Goal: Transaction & Acquisition: Purchase product/service

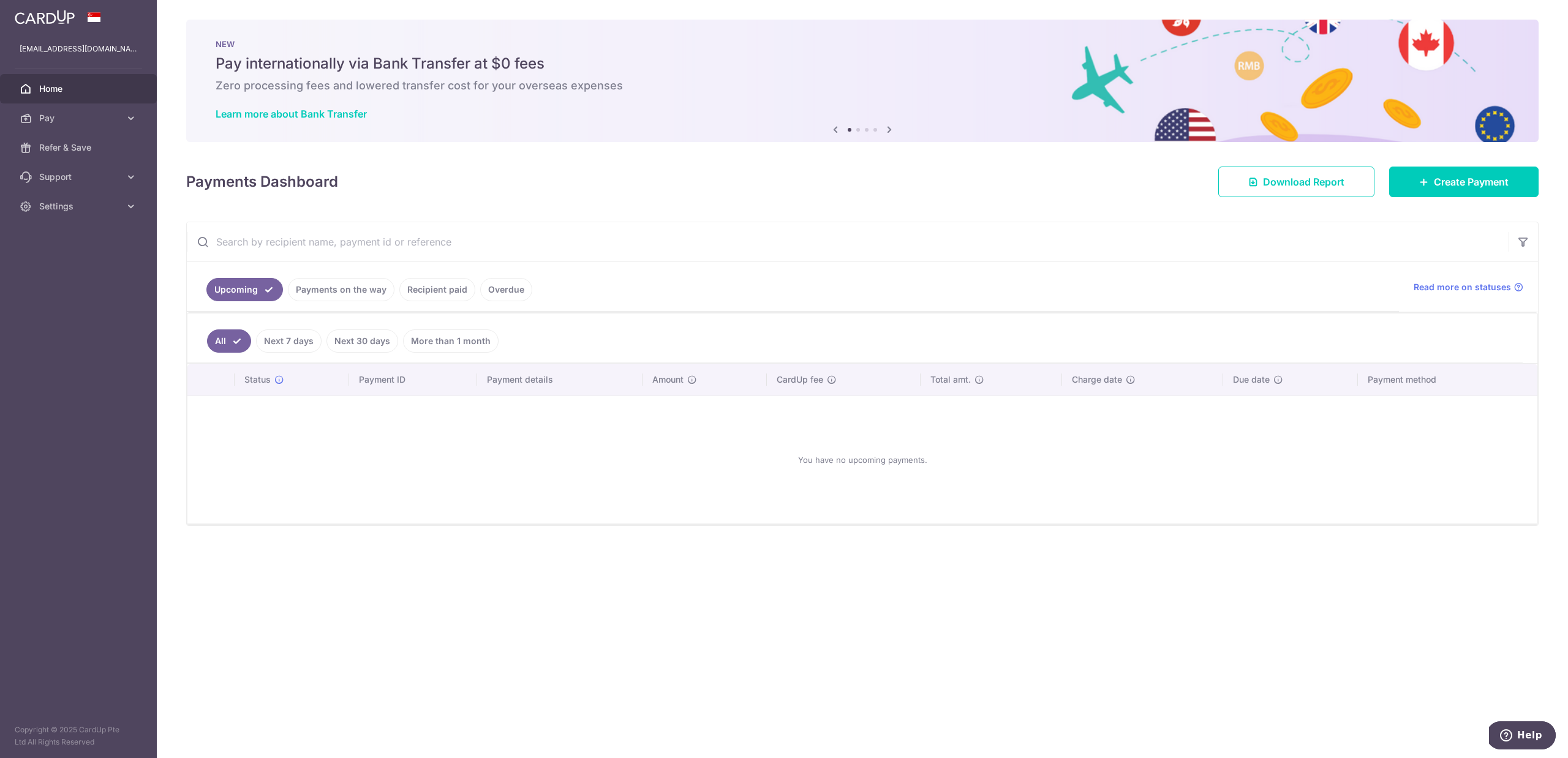
click at [920, 246] on input "text" at bounding box center [848, 241] width 1322 height 39
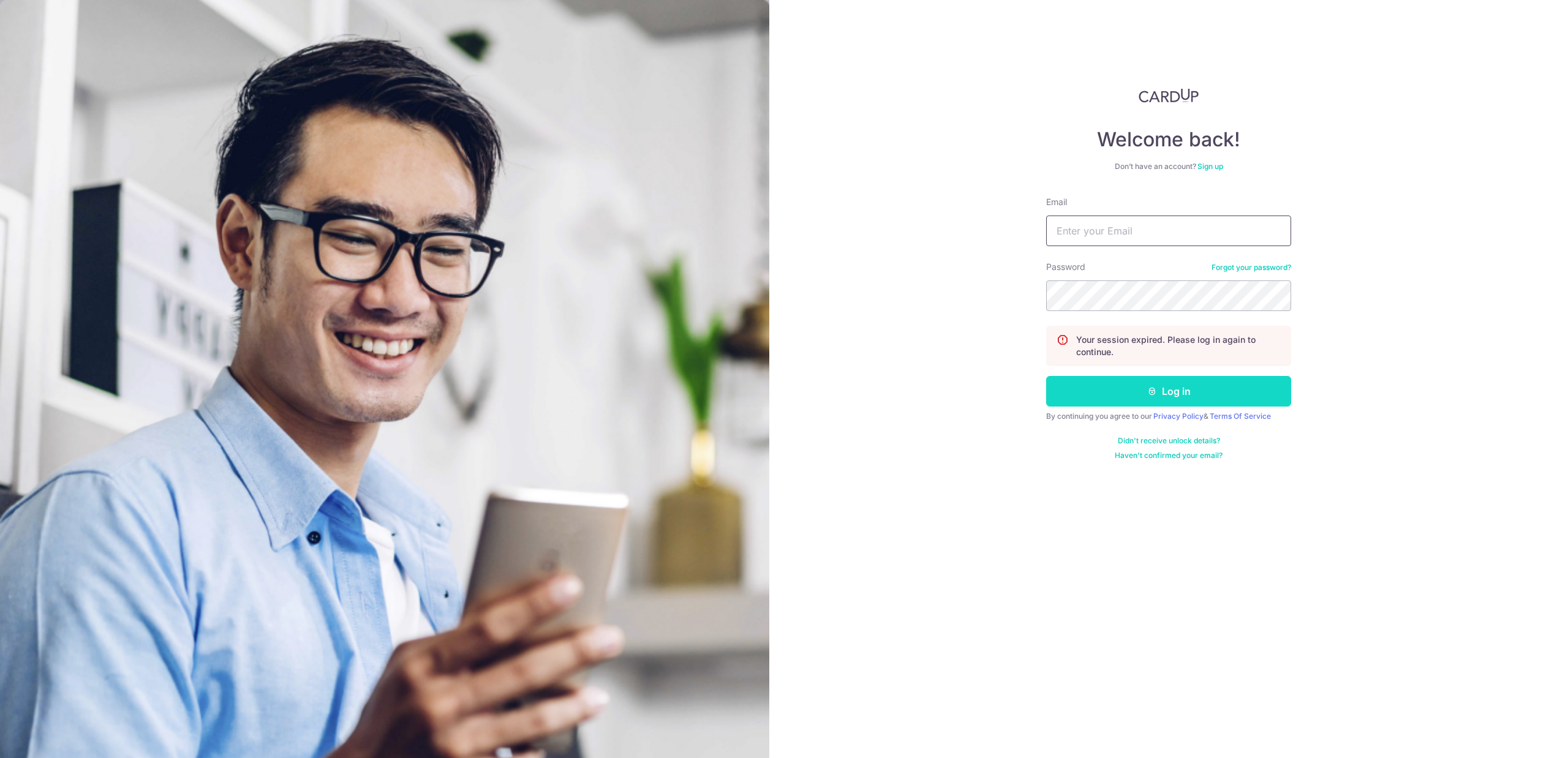
type input "[EMAIL_ADDRESS][DOMAIN_NAME]"
click at [1144, 393] on button "Log in" at bounding box center [1169, 392] width 245 height 31
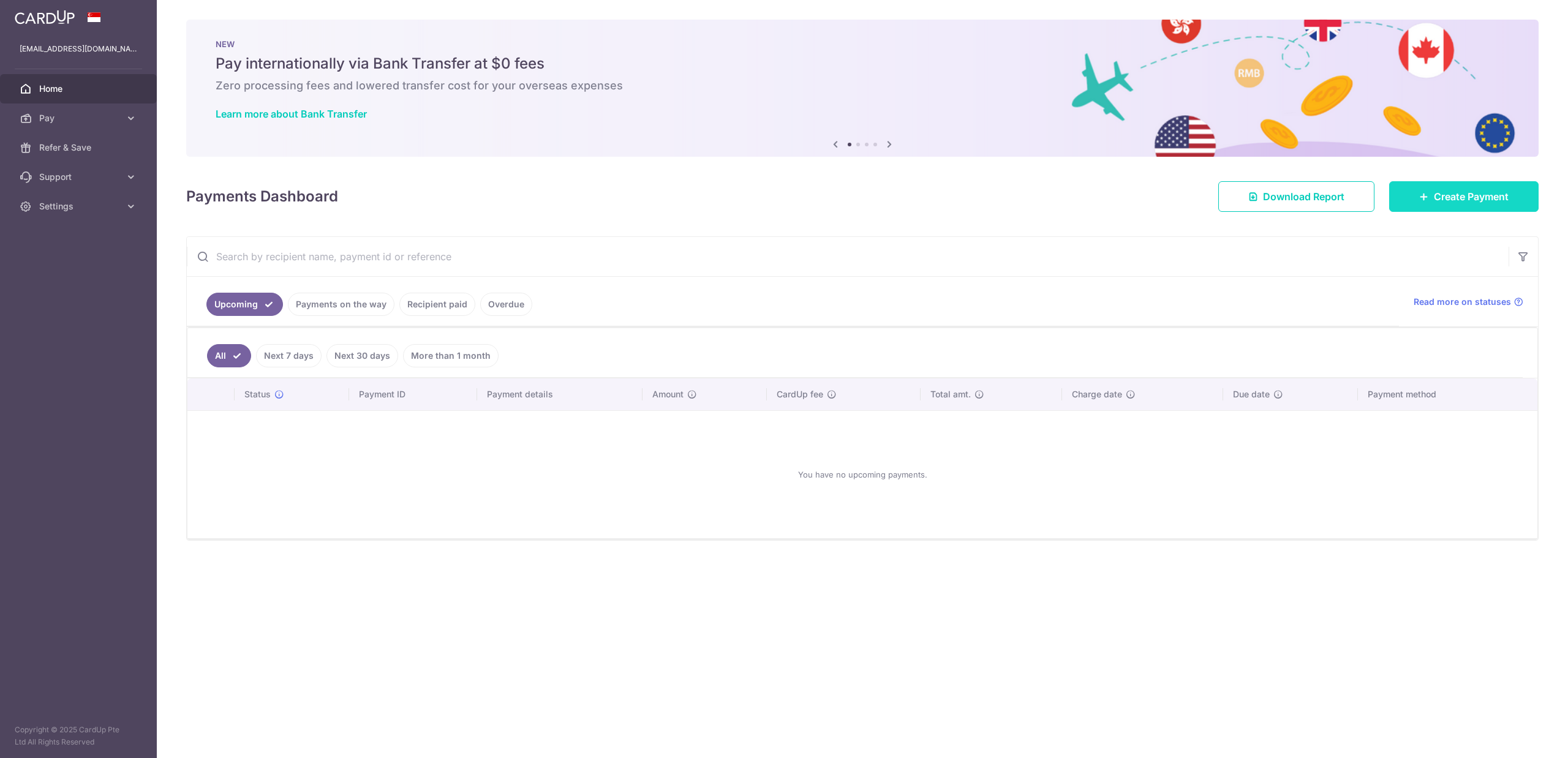
click at [1438, 189] on span "Create Payment" at bounding box center [1471, 196] width 75 height 15
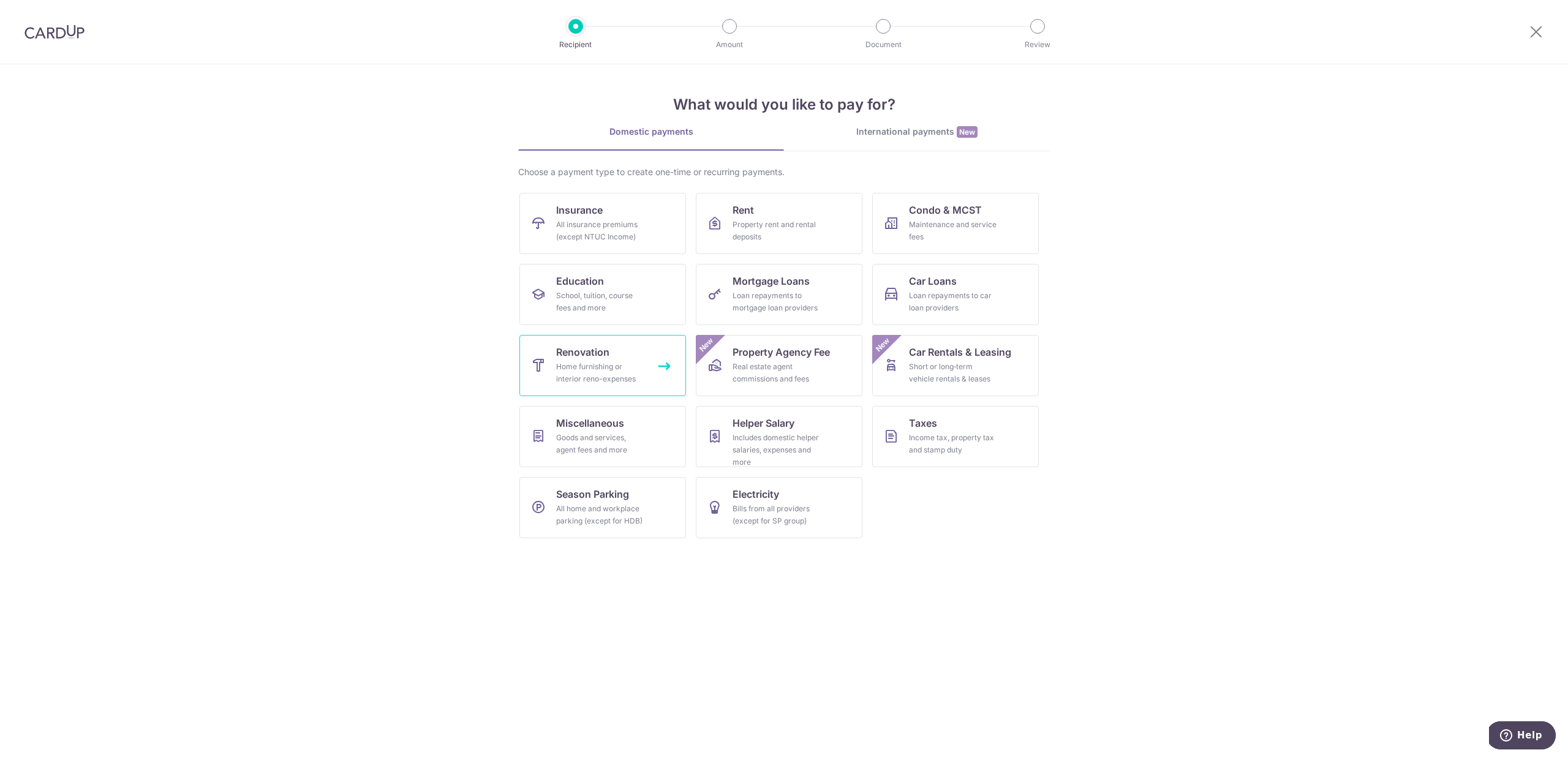
click at [641, 377] on div "Home furnishing or interior reno-expenses" at bounding box center [600, 373] width 88 height 25
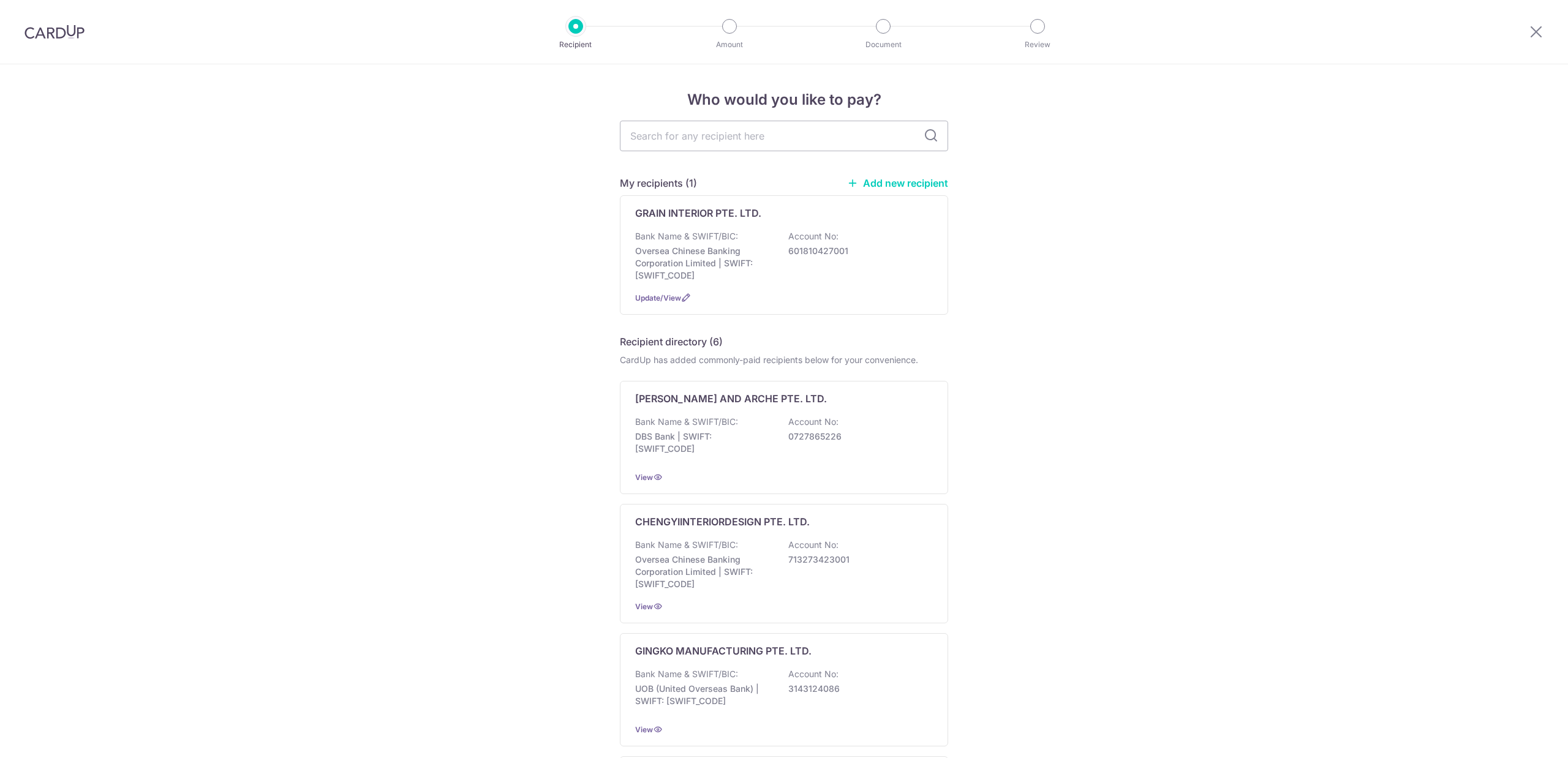
click at [777, 235] on div "Bank Name & SWIFT/BIC: Oversea Chinese Banking Corporation Limited | SWIFT: OCB…" at bounding box center [784, 256] width 298 height 52
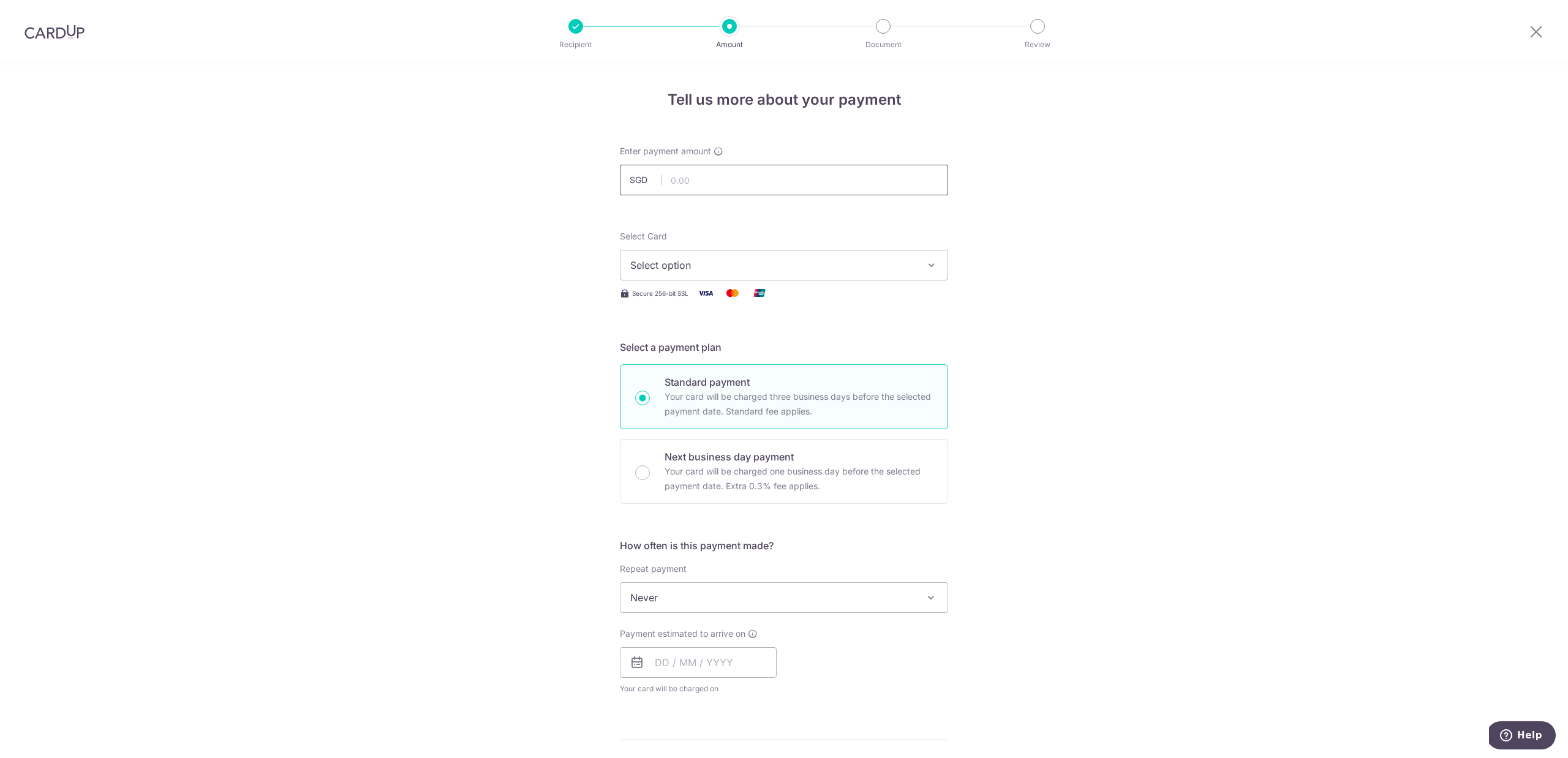
click at [733, 189] on input "text" at bounding box center [784, 180] width 329 height 31
click at [734, 184] on input "text" at bounding box center [784, 180] width 329 height 31
type input "10,000.00"
click at [760, 274] on button "Select option" at bounding box center [784, 265] width 329 height 31
click at [720, 354] on span "**** 3836" at bounding box center [784, 352] width 308 height 15
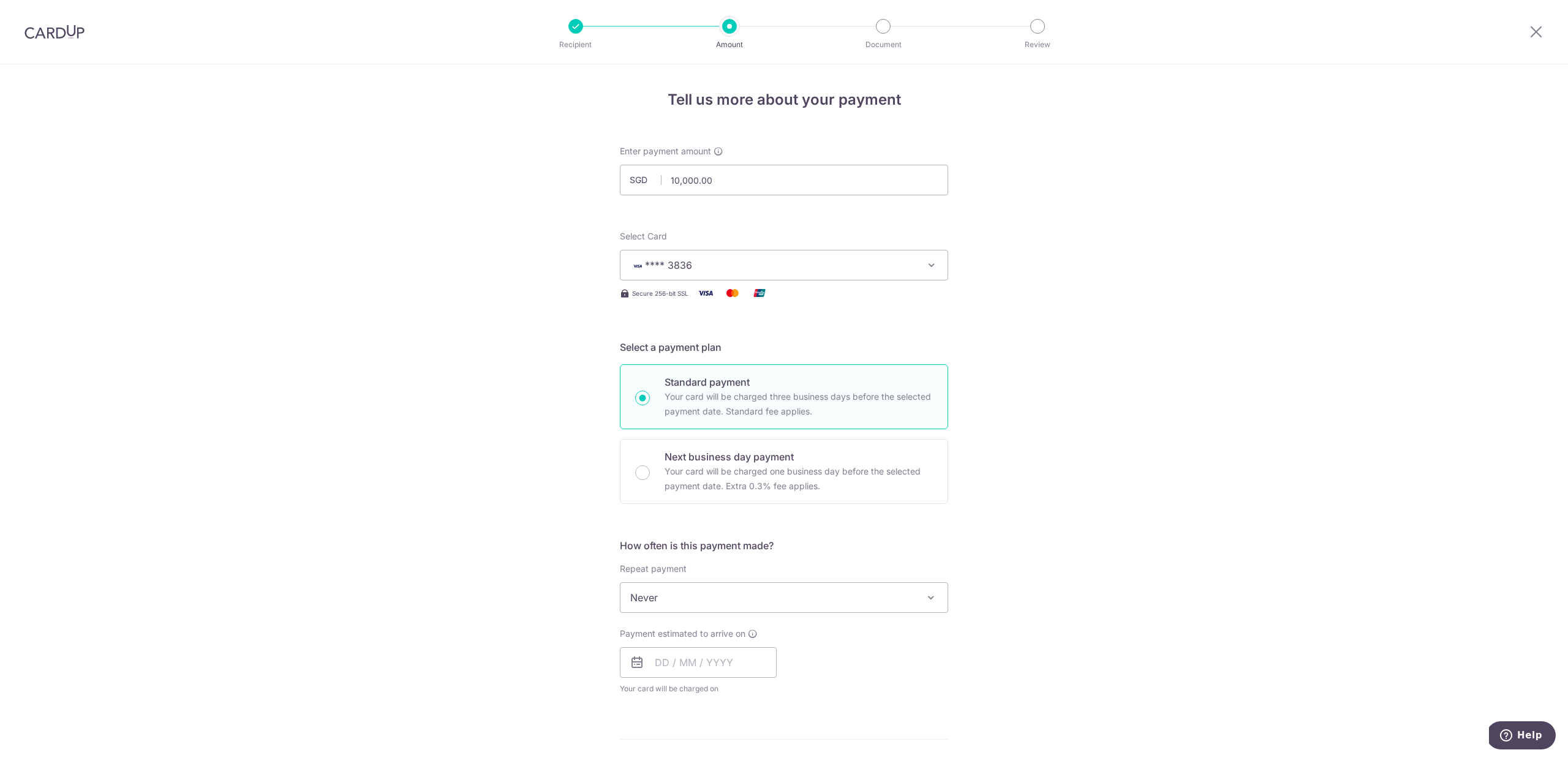
click at [714, 604] on span "Never" at bounding box center [784, 598] width 327 height 29
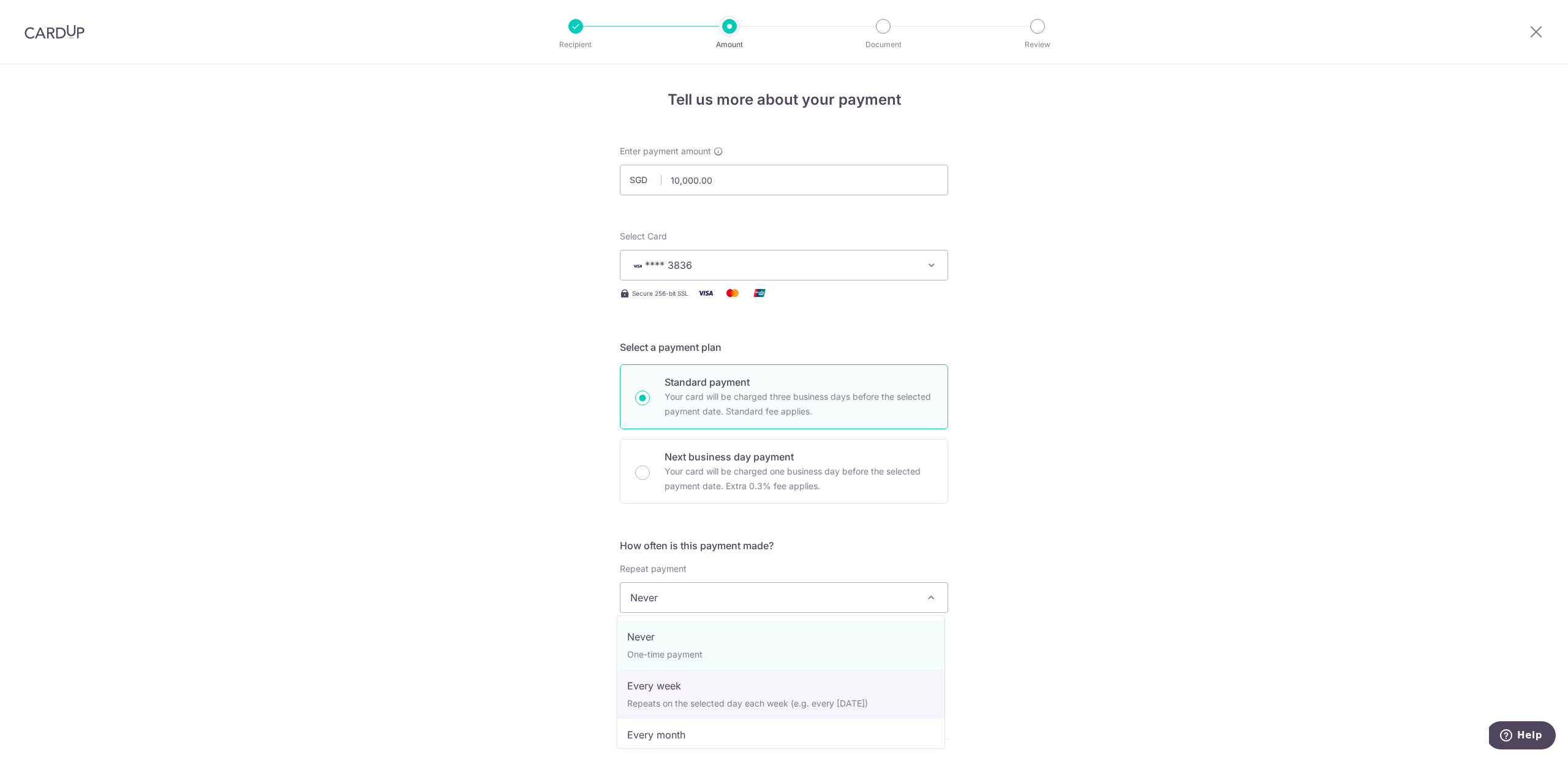
select select "2"
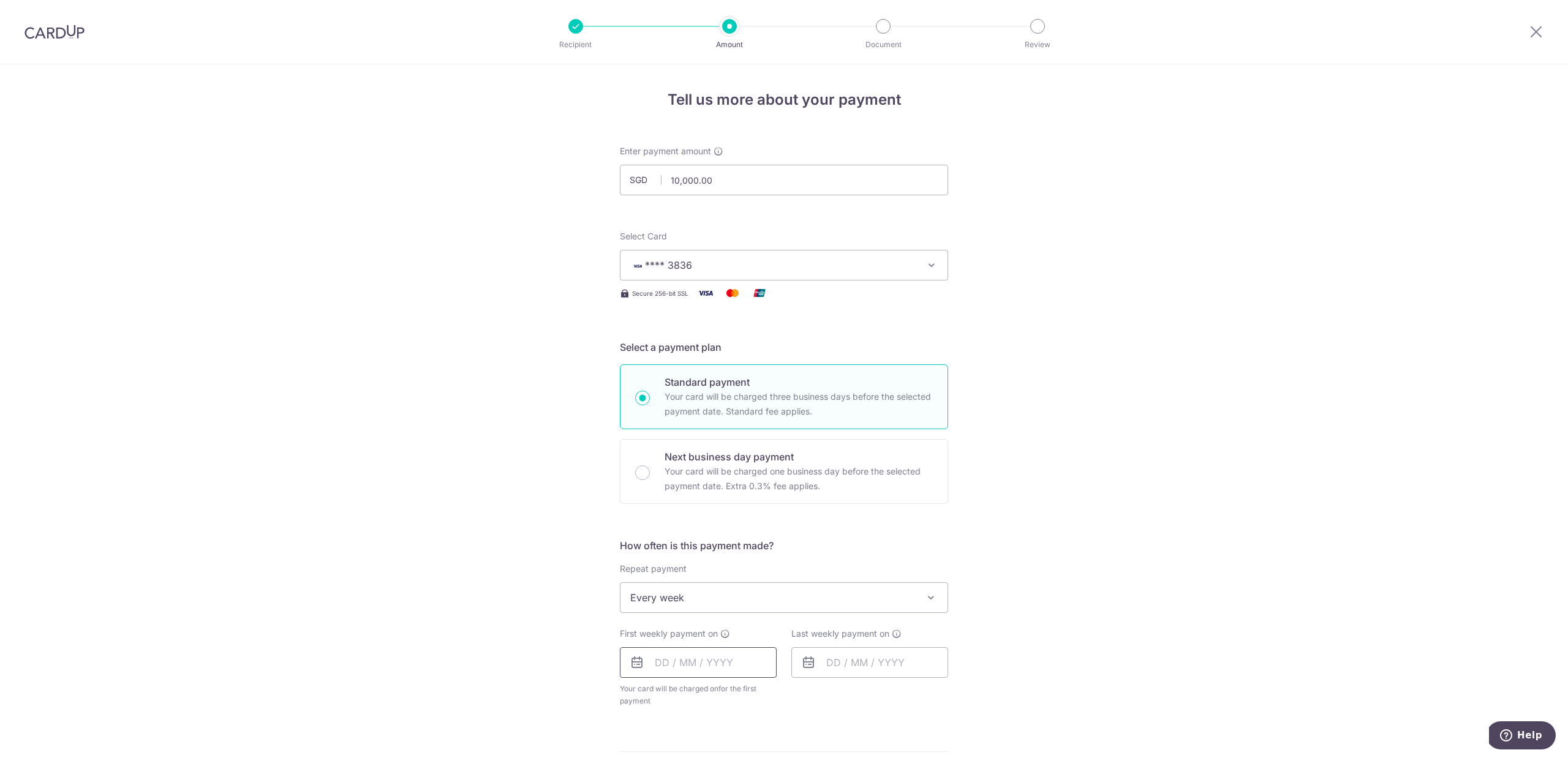
scroll to position [182, 0]
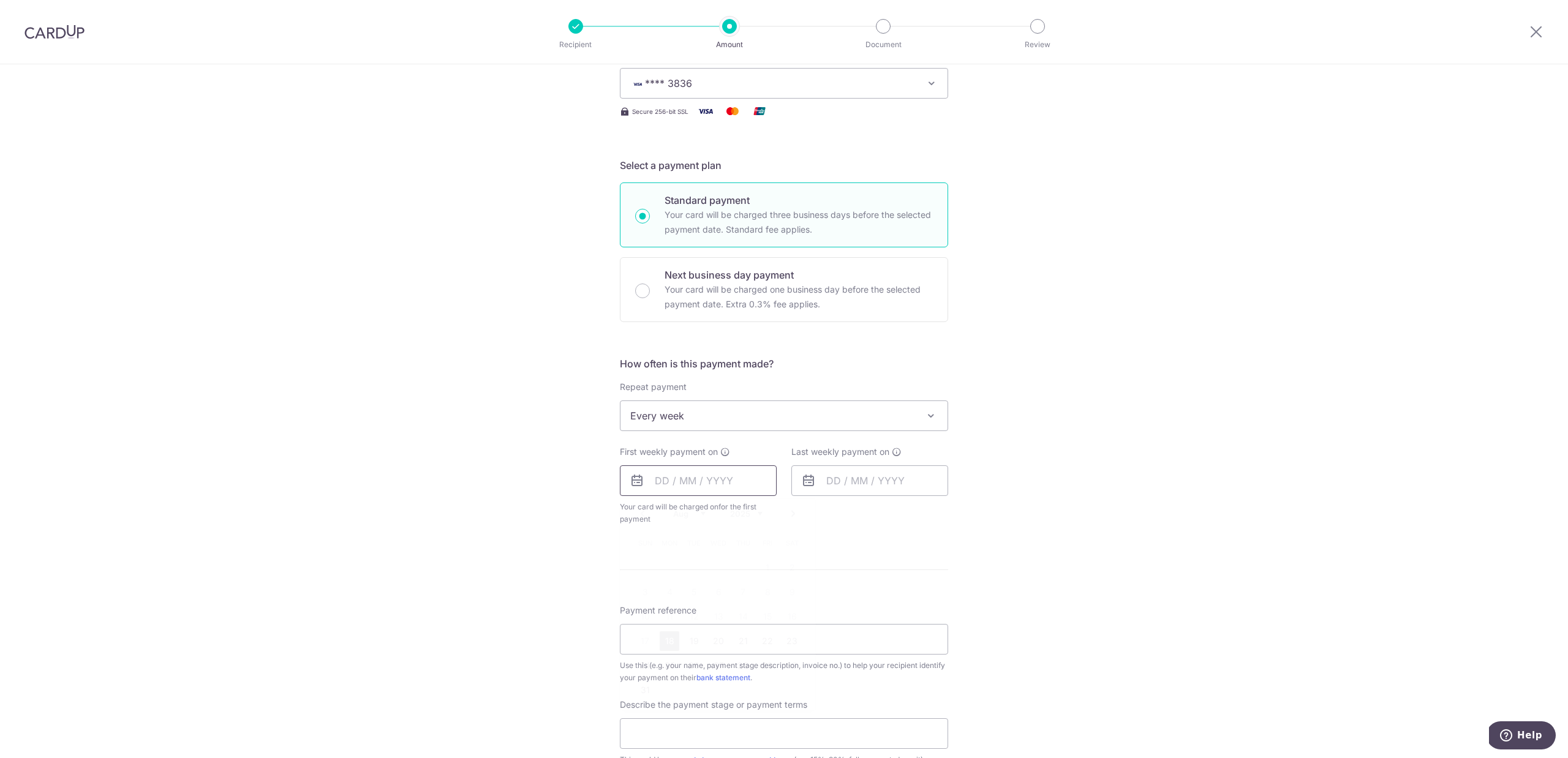
click at [717, 490] on input "text" at bounding box center [698, 481] width 157 height 31
click at [1012, 573] on div "Tell us more about your payment Enter payment amount SGD 10,000.00 10000.00 Sel…" at bounding box center [784, 483] width 1568 height 1202
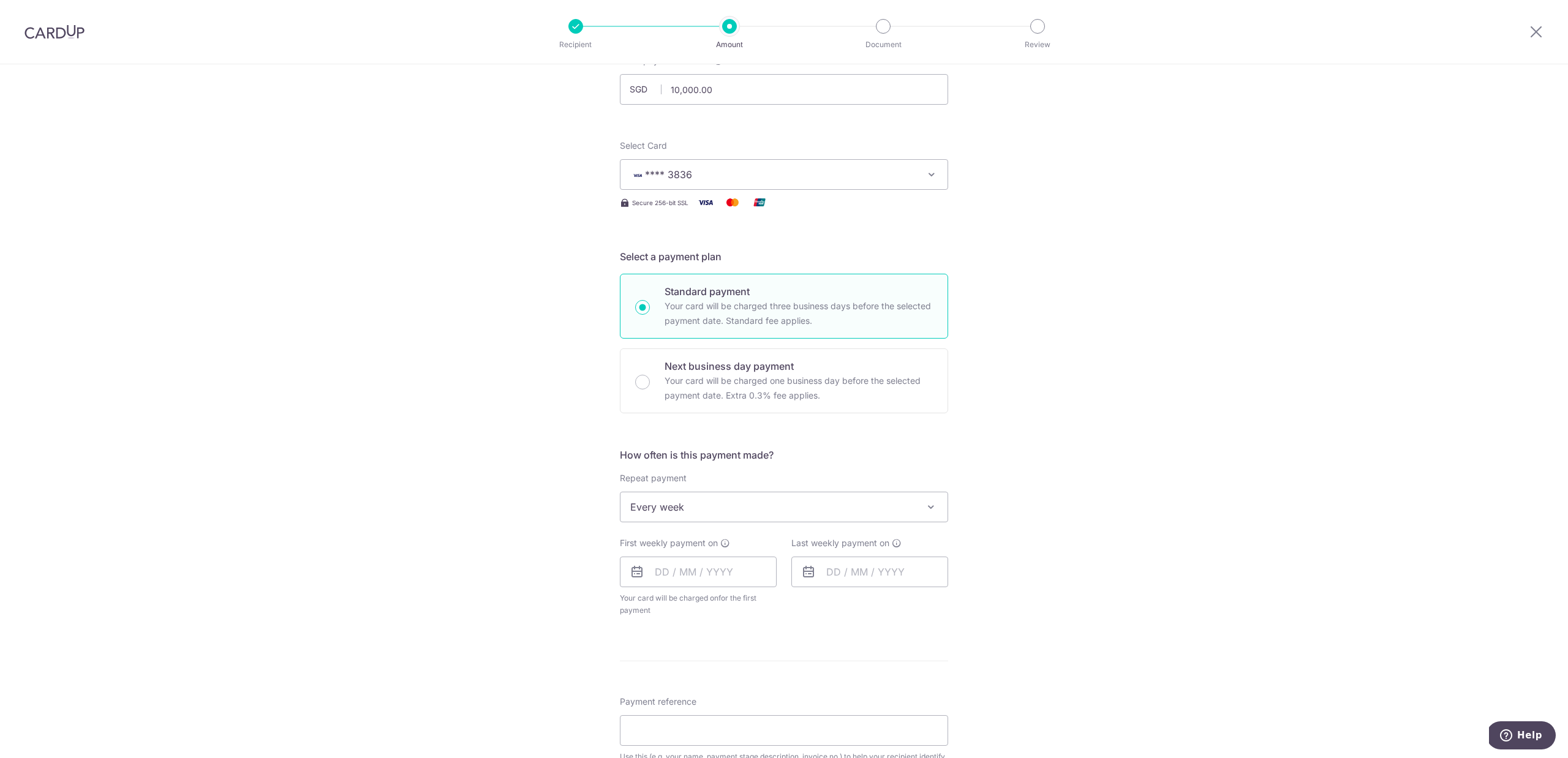
scroll to position [292, 0]
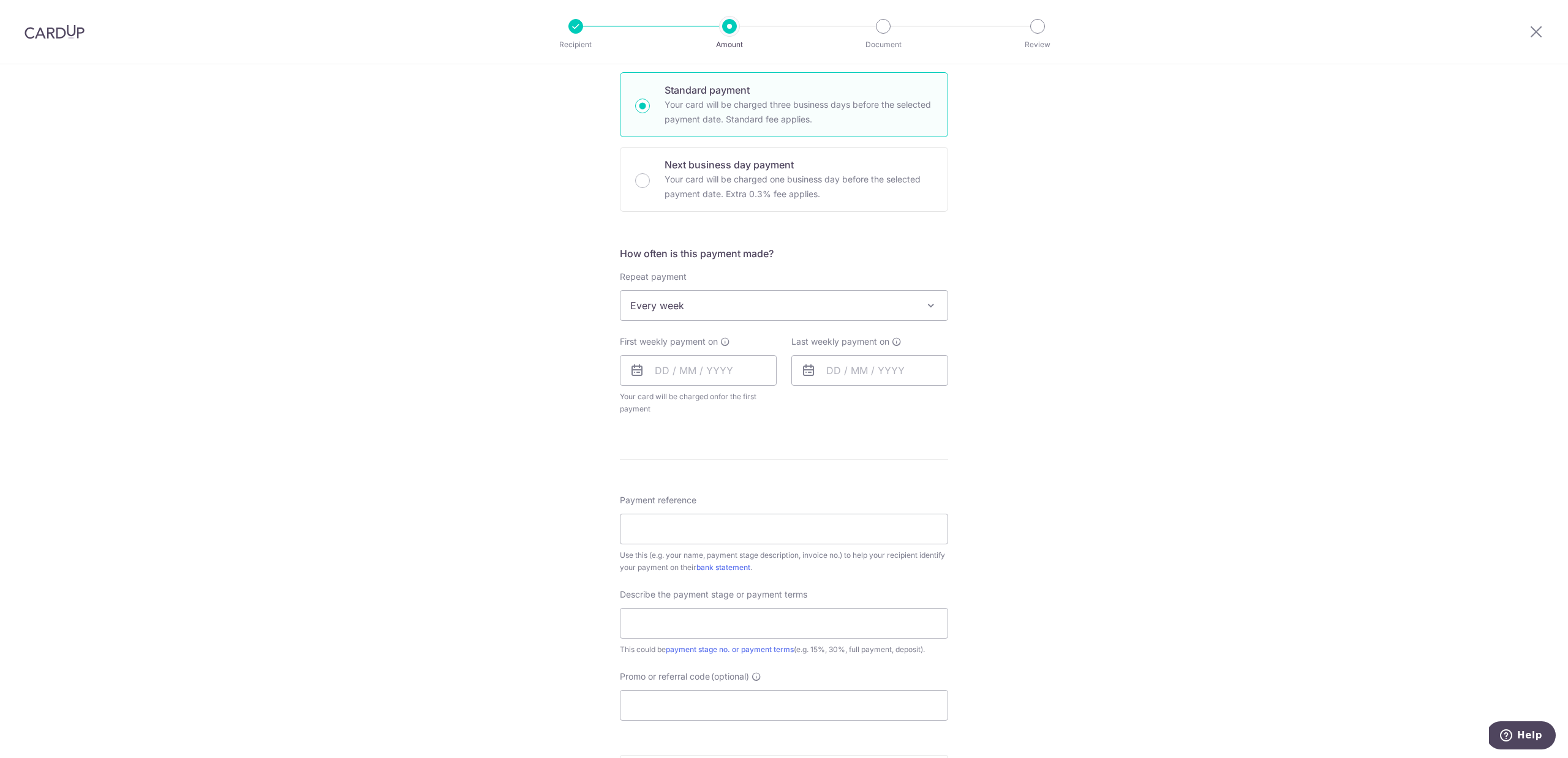
click at [828, 307] on span "Every week" at bounding box center [784, 305] width 327 height 29
click at [749, 369] on input "text" at bounding box center [698, 371] width 157 height 31
click at [690, 507] on table "Sun Mon Tue Wed Thu Fri Sat 1 2 3 4 5 6 7 8 9 10 11 12 13 14 15 16 17 18 19 20 …" at bounding box center [718, 507] width 171 height 171
click at [668, 528] on link "18" at bounding box center [669, 531] width 19 height 19
type input "[DATE]"
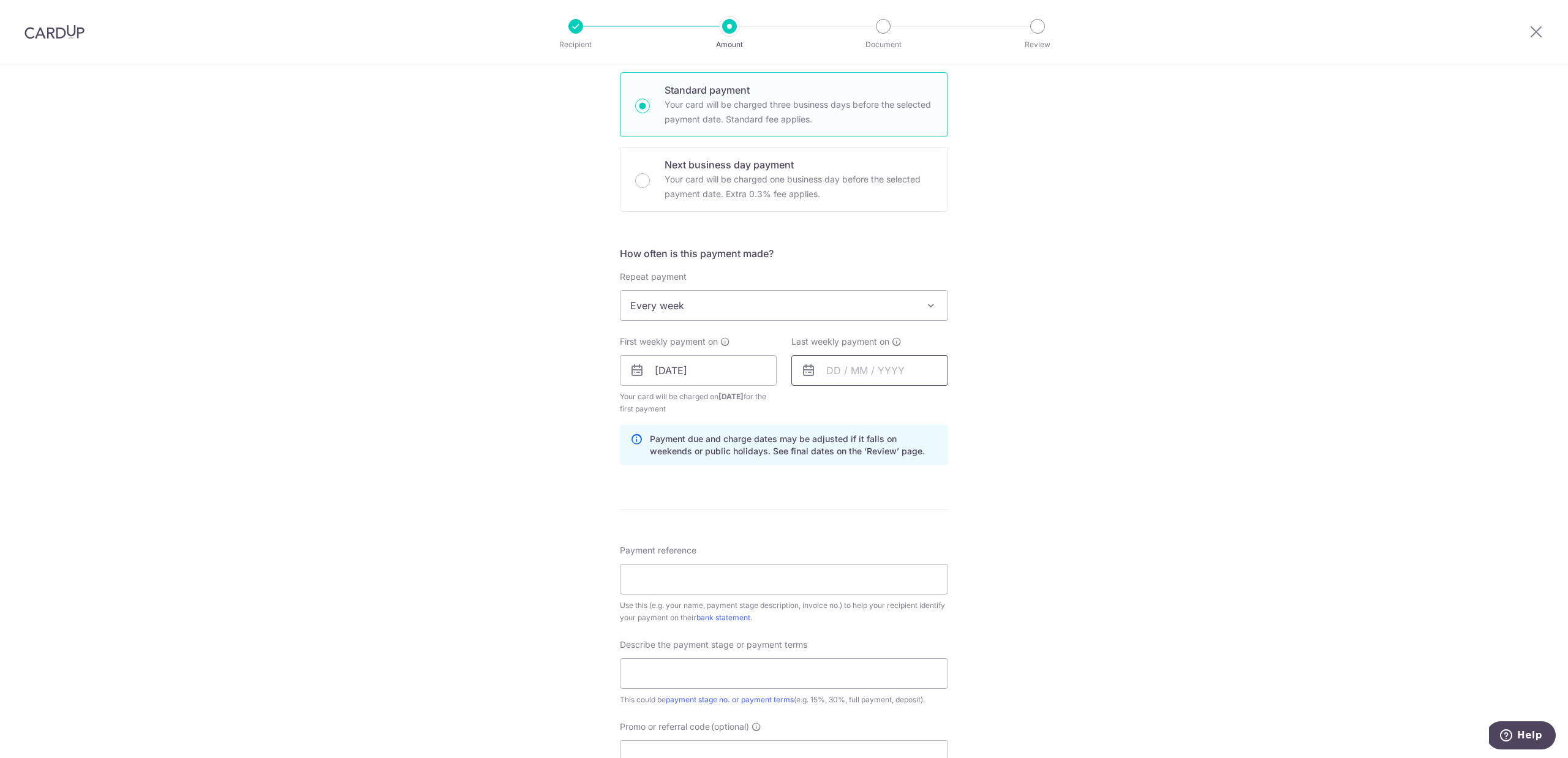
click at [828, 374] on input "text" at bounding box center [869, 371] width 157 height 31
click at [835, 551] on link "25" at bounding box center [841, 555] width 19 height 19
type input "25/08/2025"
click at [734, 370] on input "18/08/2025" at bounding box center [698, 371] width 157 height 31
click at [713, 503] on table "Sun Mon Tue Wed Thu Fri Sat 1 2 3 4 5 6 7 8 9 10 11 12 13 14 15 16 17 18 19 20 …" at bounding box center [718, 507] width 171 height 171
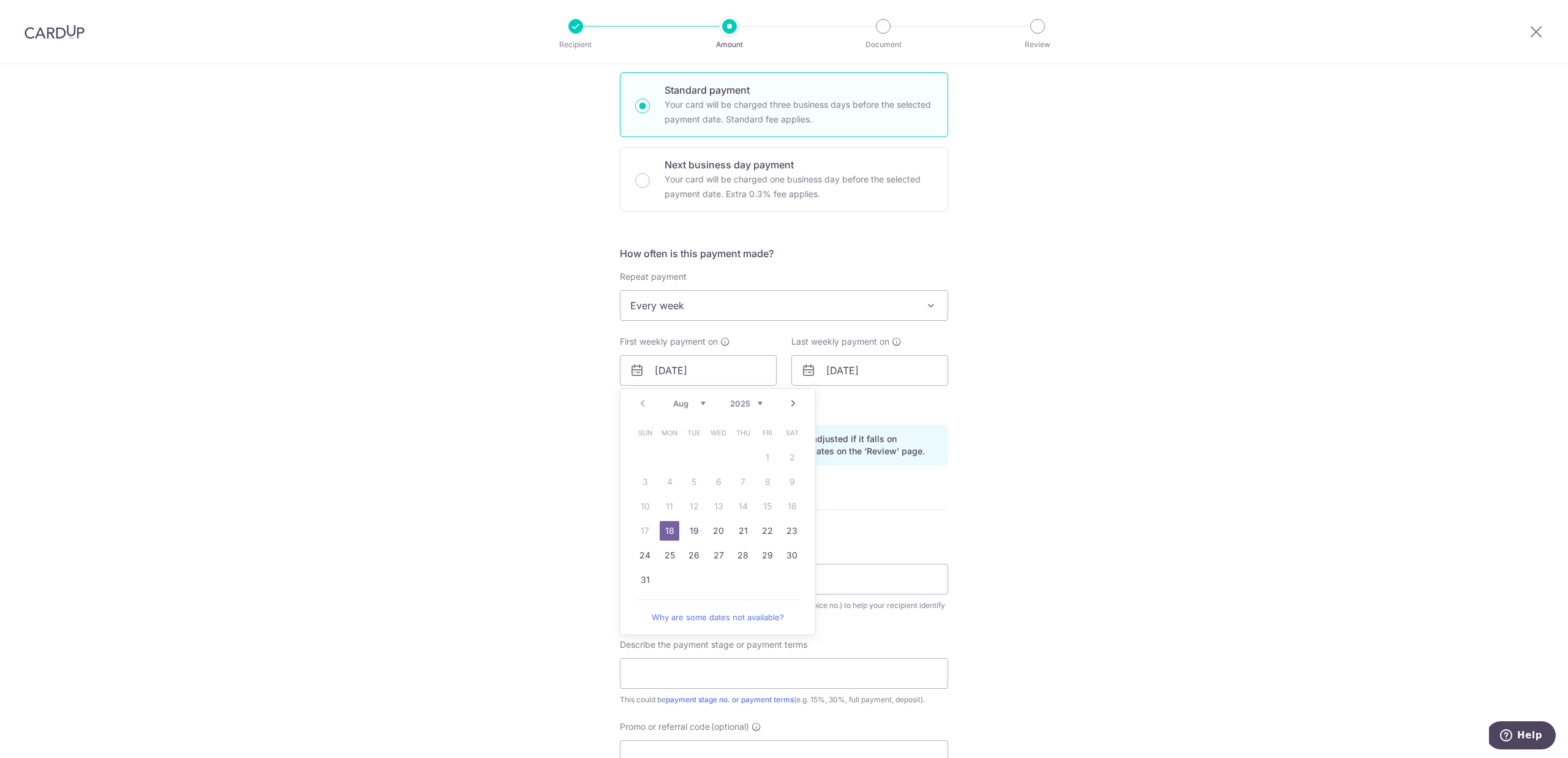
click at [666, 533] on link "18" at bounding box center [669, 531] width 19 height 19
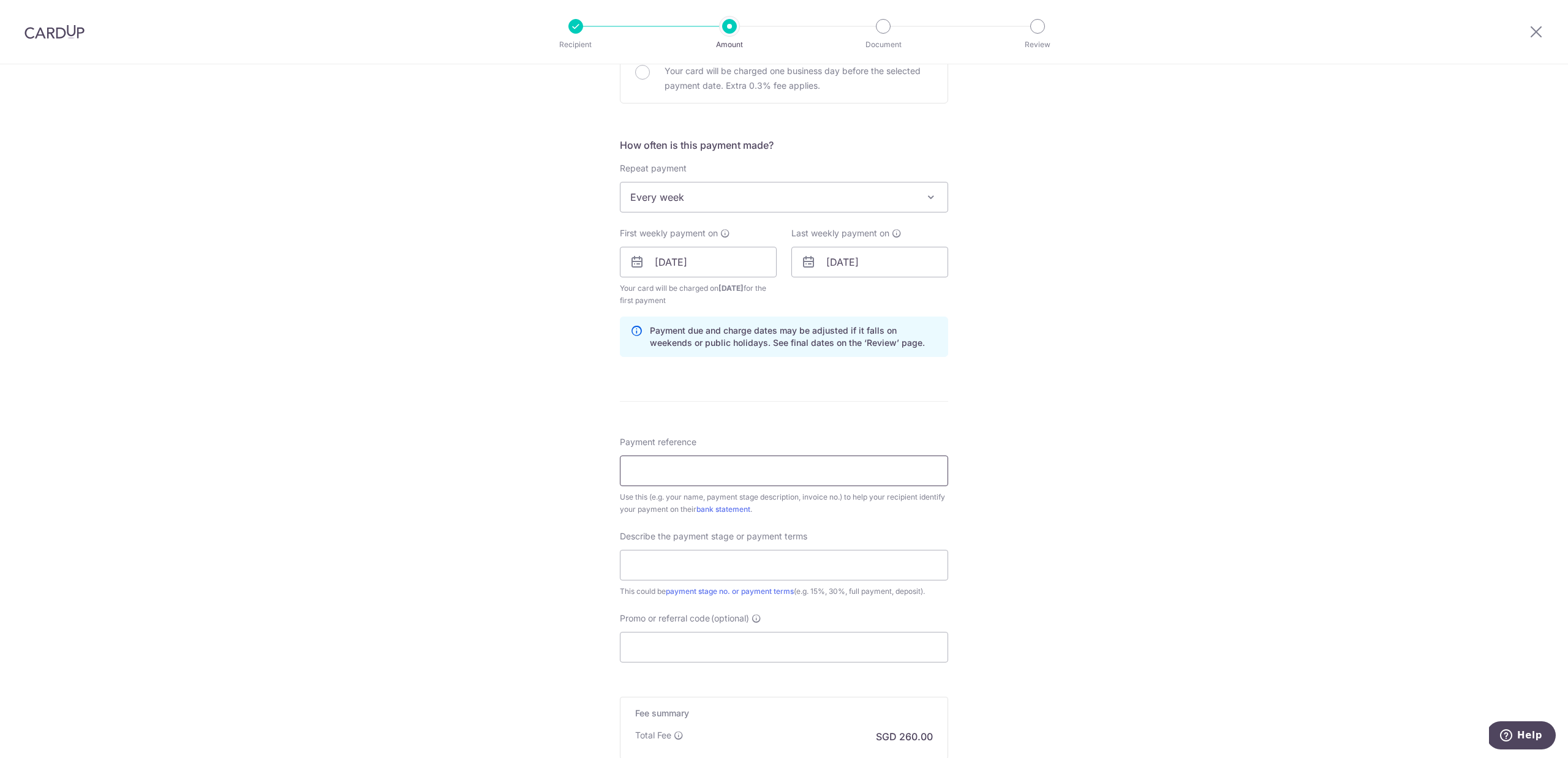
click at [743, 479] on input "Payment reference" at bounding box center [784, 471] width 329 height 31
type input "TPY RIDGE 32-616 RENOVATION"
click at [718, 563] on input "text" at bounding box center [784, 565] width 329 height 31
type input "4th payment"
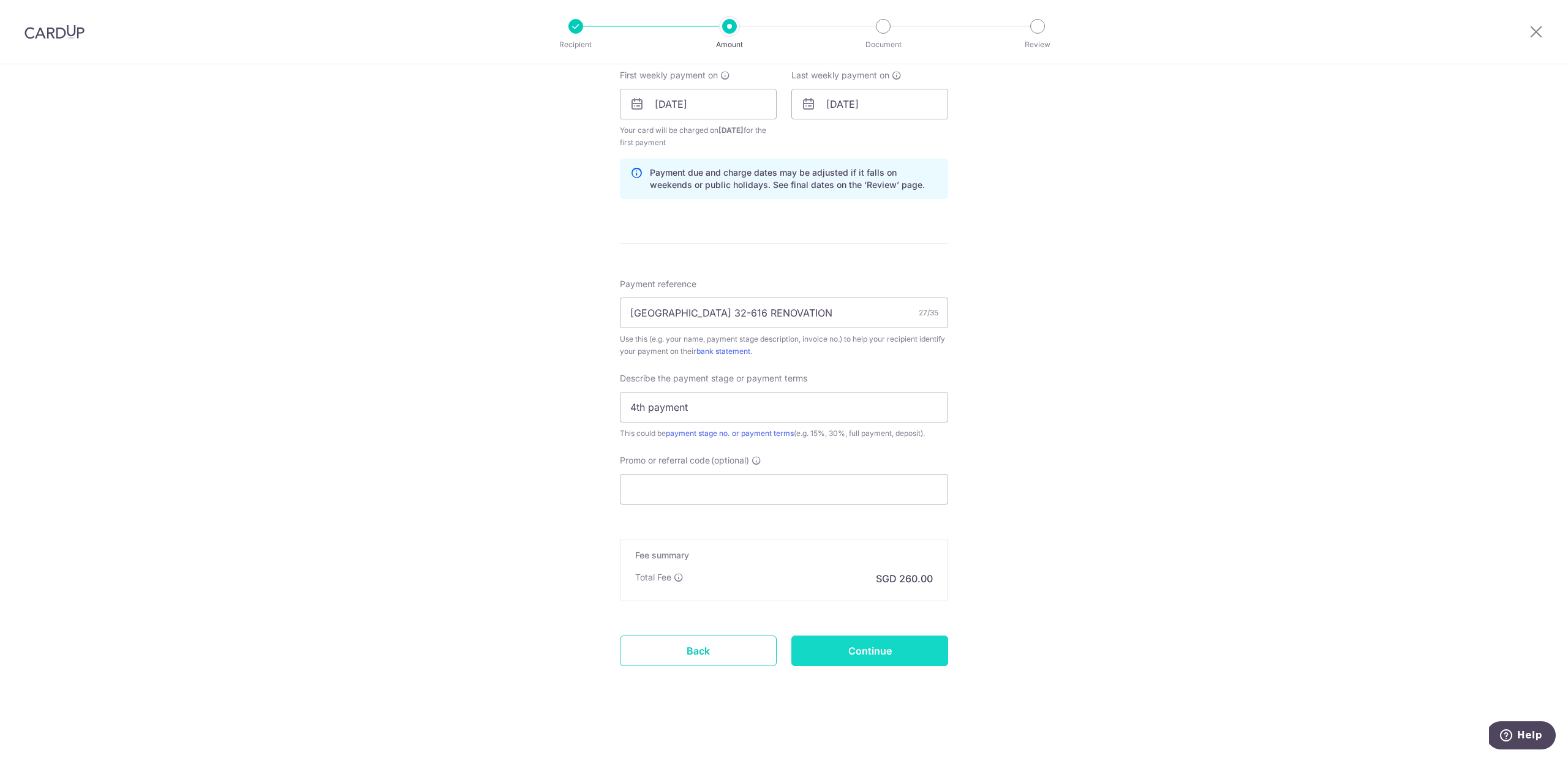
click at [868, 653] on input "Continue" at bounding box center [869, 651] width 157 height 31
type input "Create Schedule"
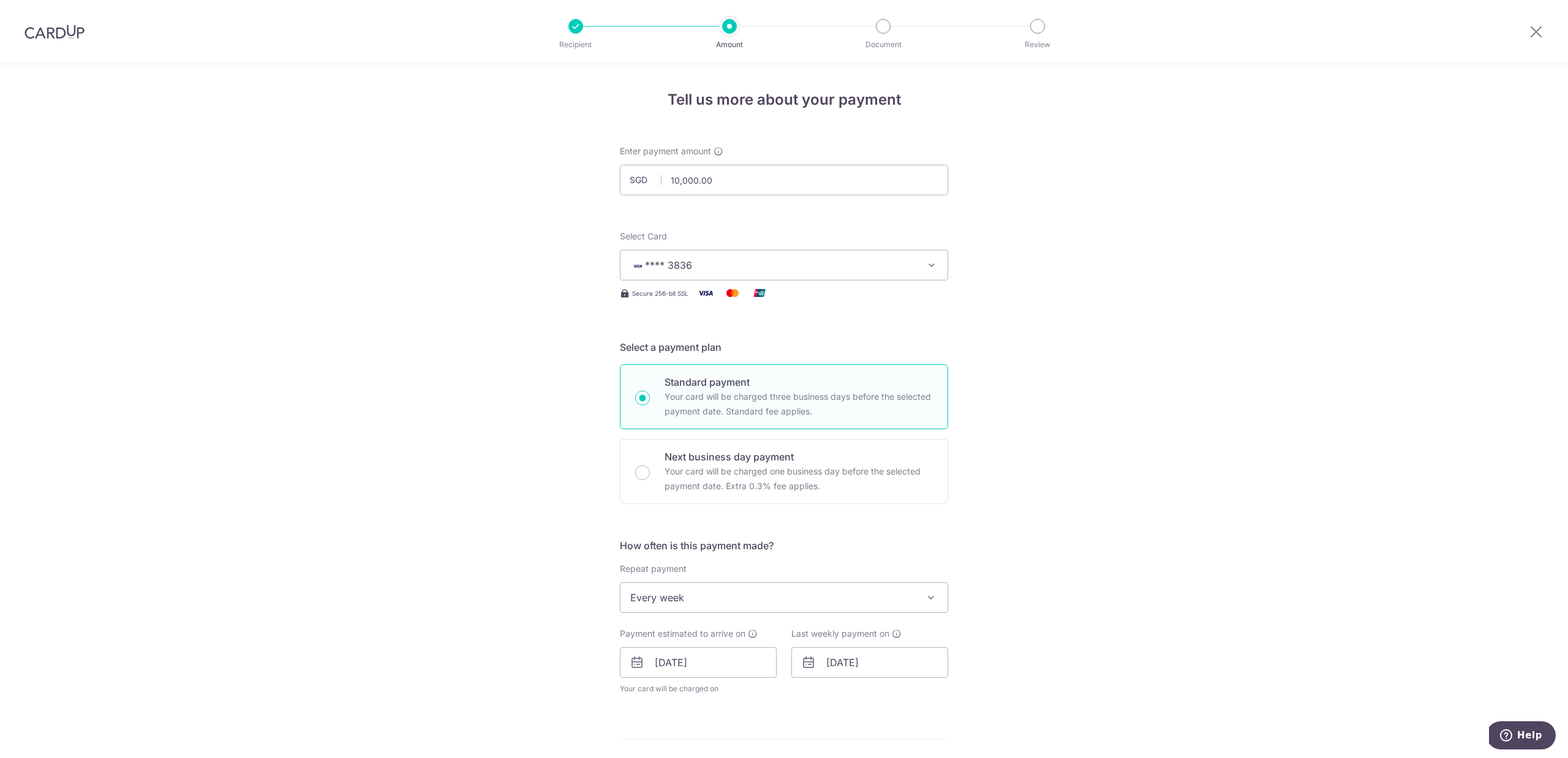
scroll to position [496, 0]
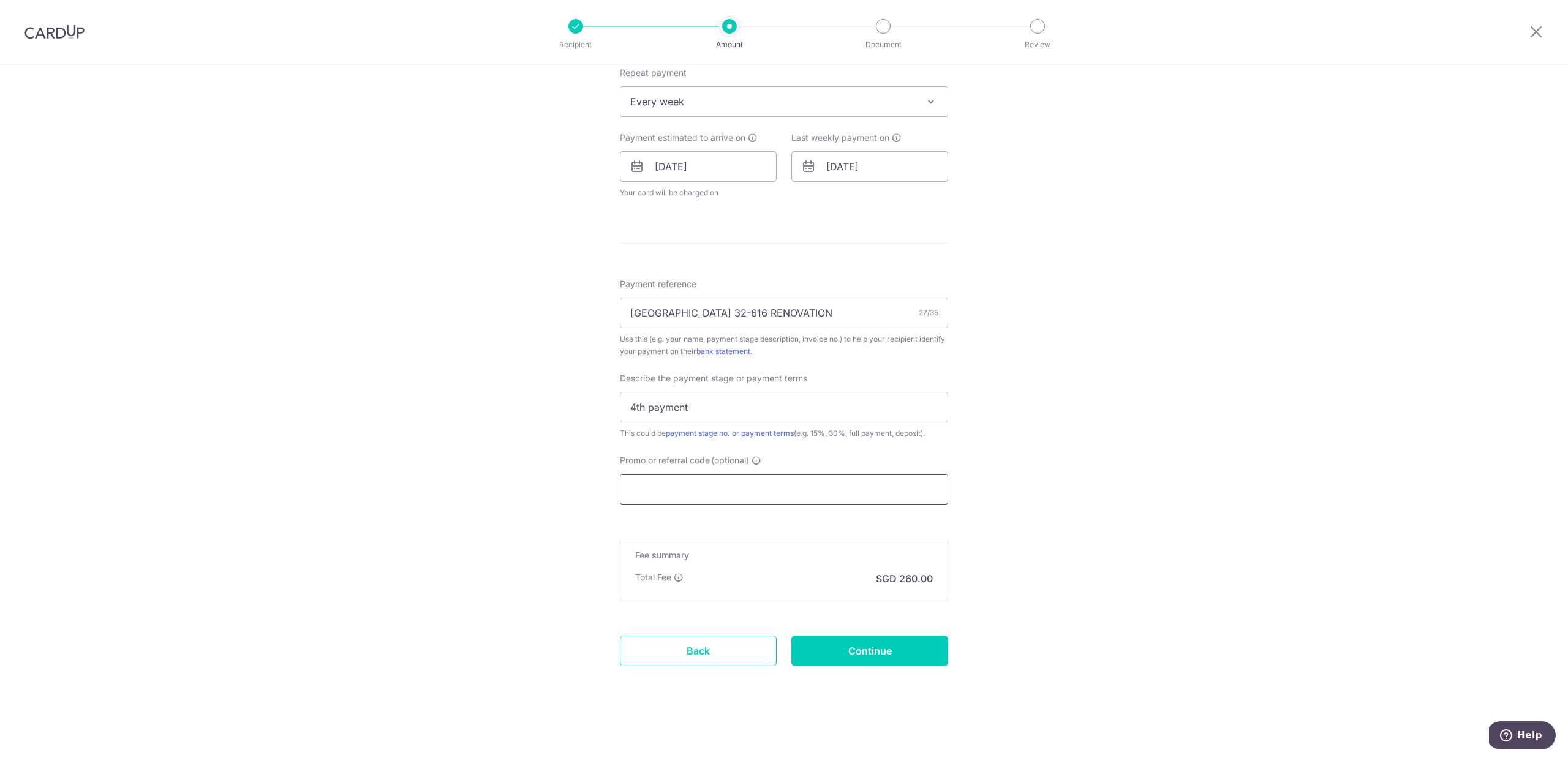
click at [653, 487] on input "Promo or referral code (optional)" at bounding box center [784, 490] width 329 height 31
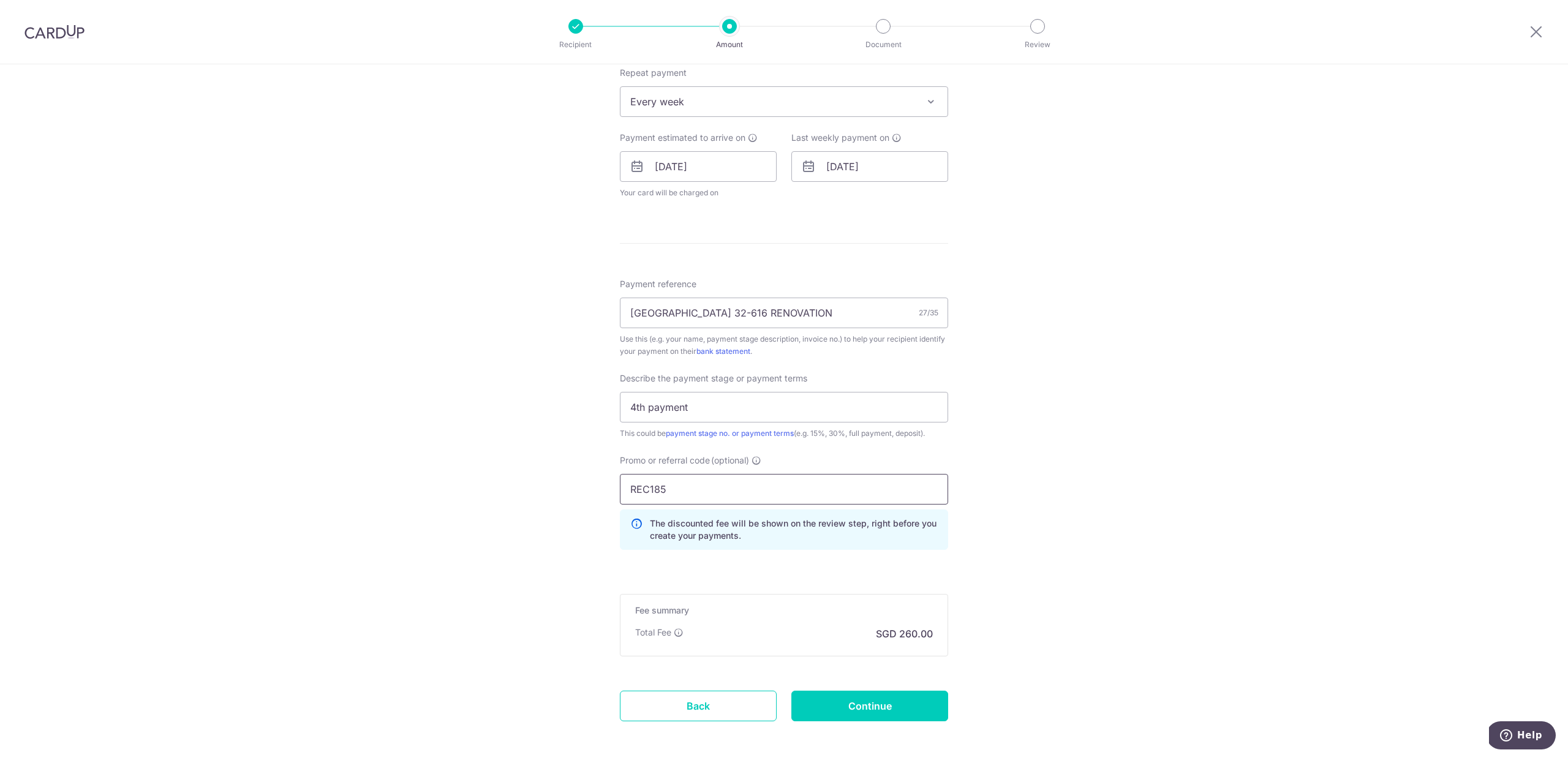
scroll to position [551, 0]
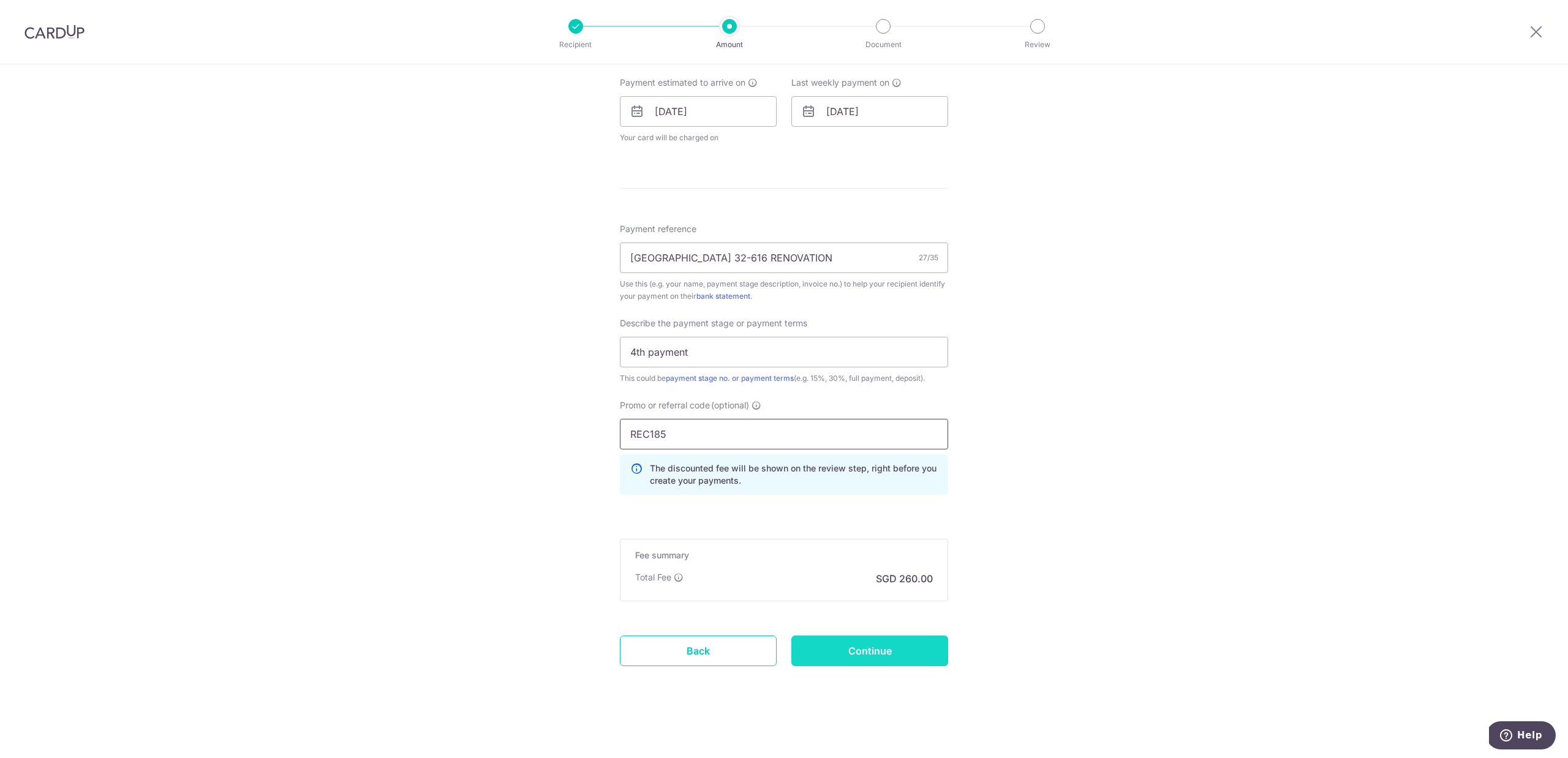
type input "REC185"
click at [855, 647] on input "Continue" at bounding box center [869, 651] width 157 height 31
type input "Update Schedule"
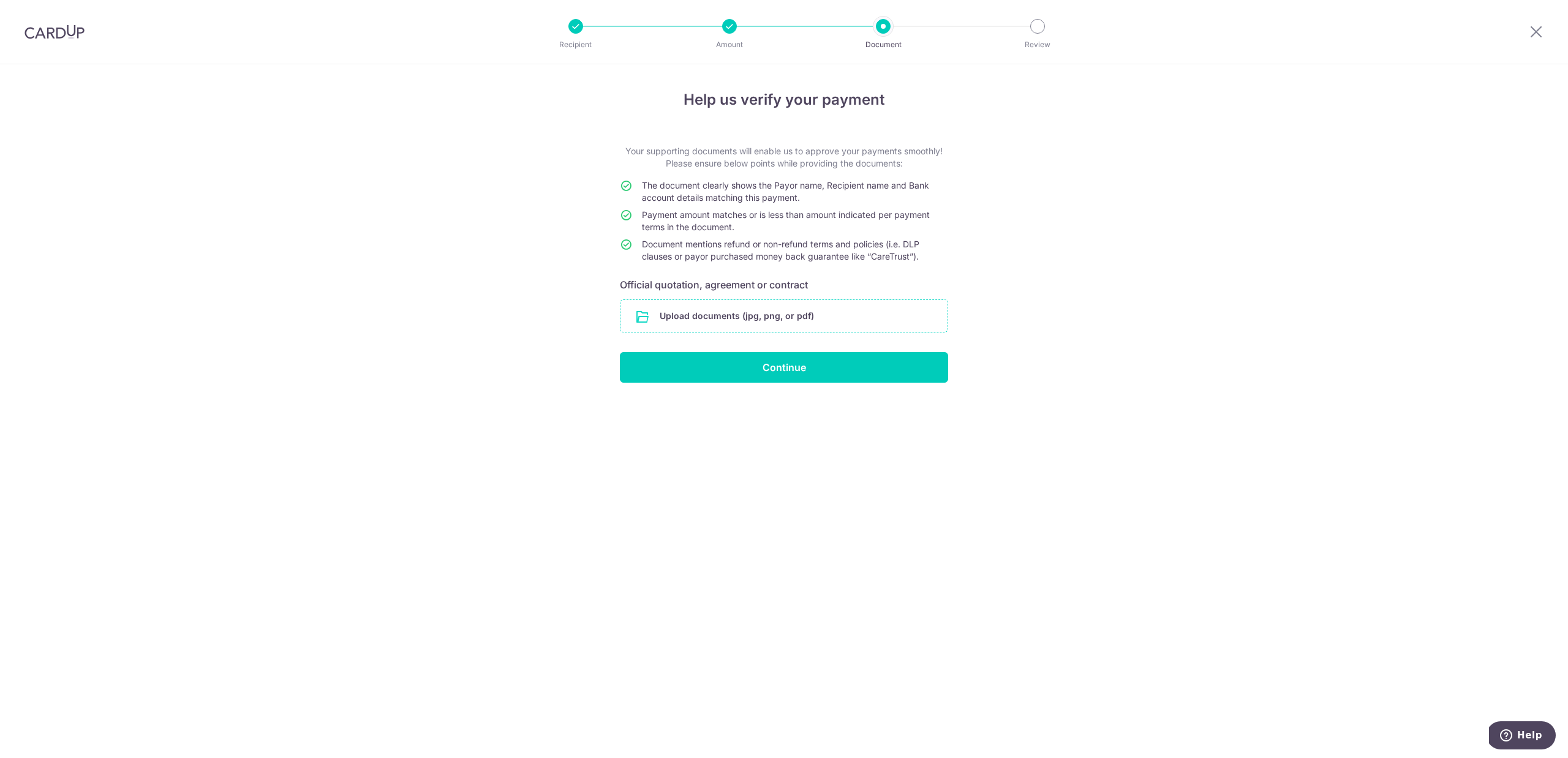
click at [799, 325] on input "file" at bounding box center [784, 315] width 327 height 32
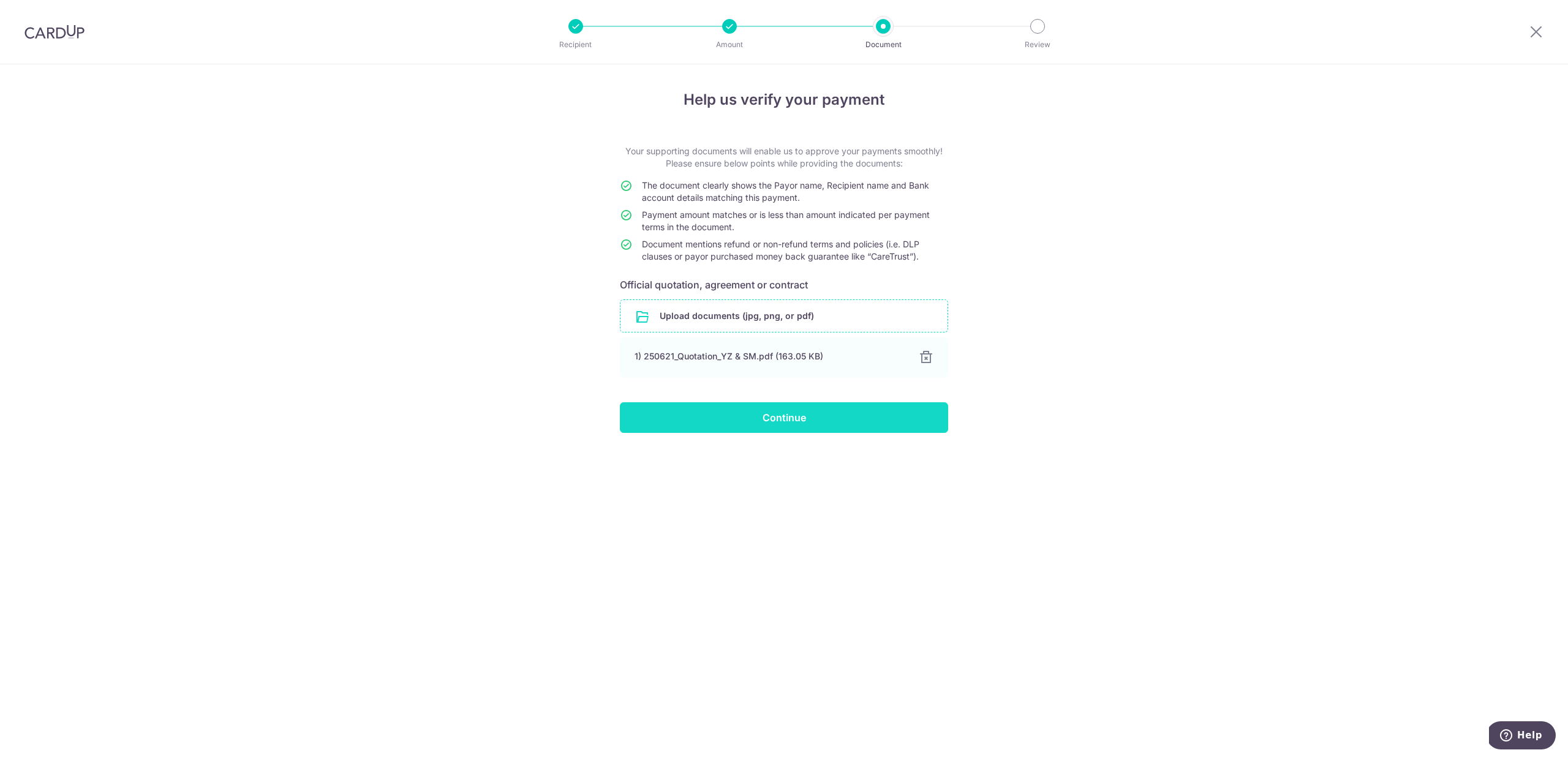
click at [760, 409] on input "Continue" at bounding box center [784, 418] width 329 height 31
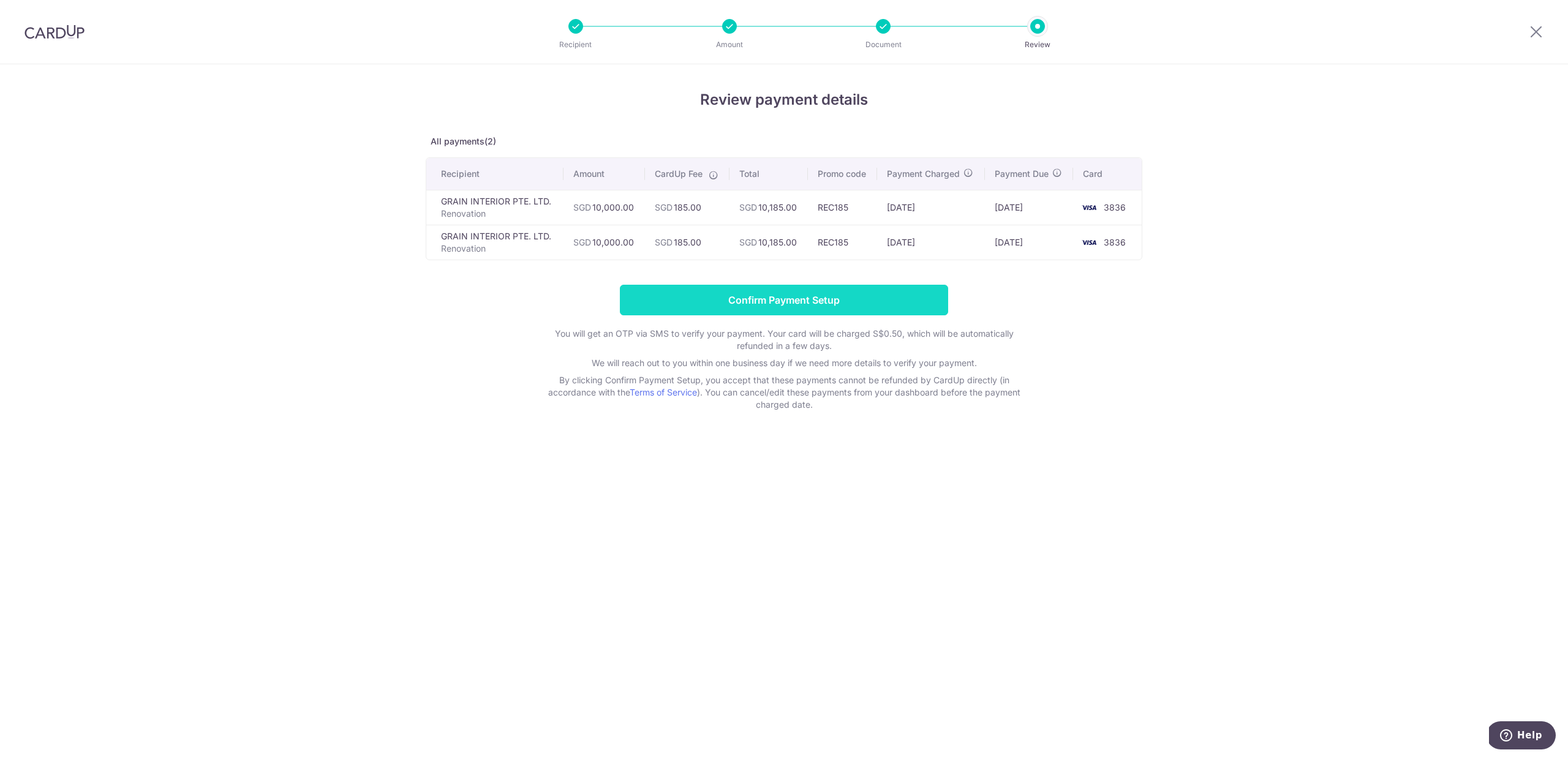
click at [901, 299] on input "Confirm Payment Setup" at bounding box center [784, 300] width 329 height 31
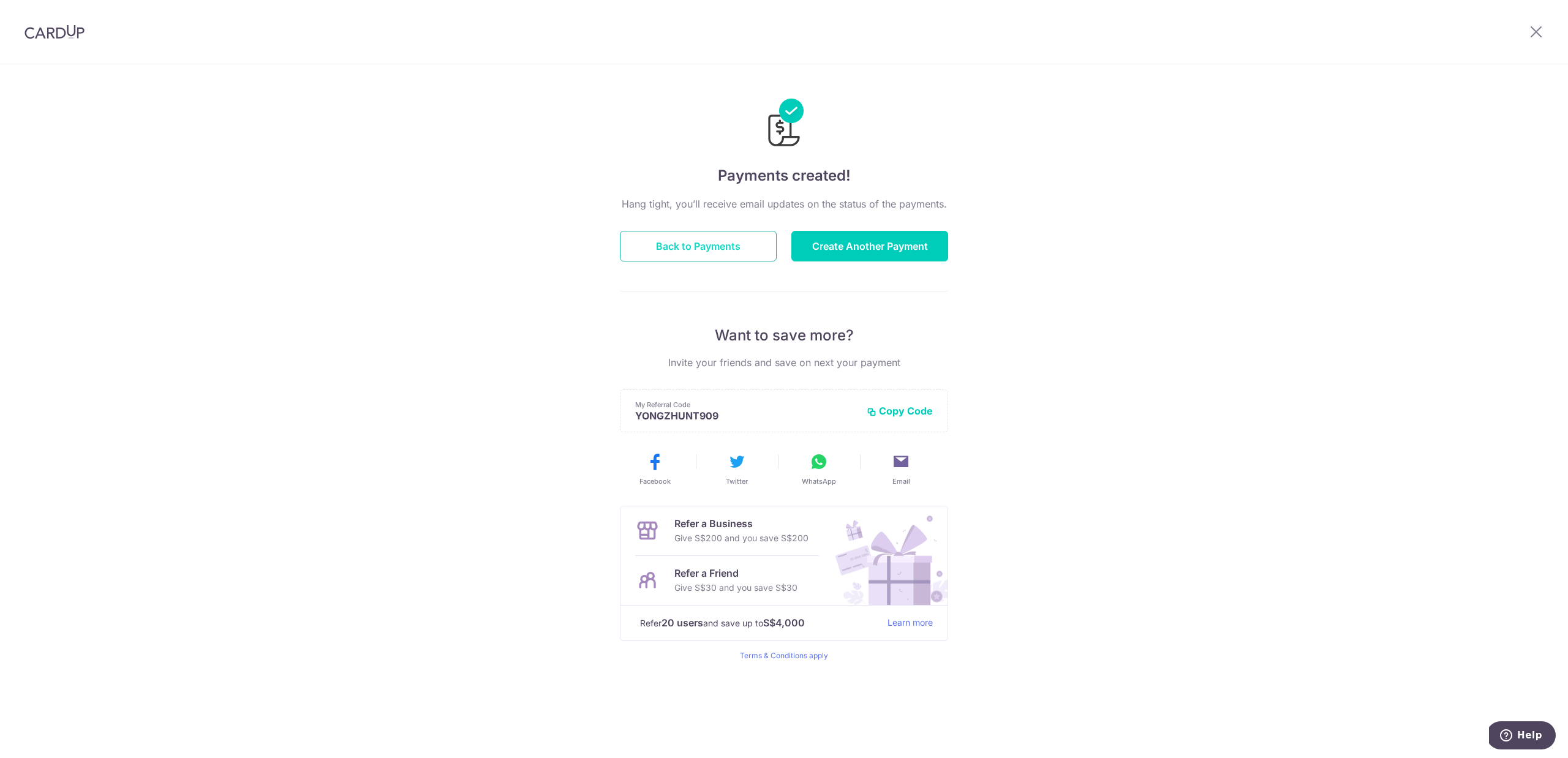
click at [731, 251] on button "Back to Payments" at bounding box center [698, 246] width 157 height 31
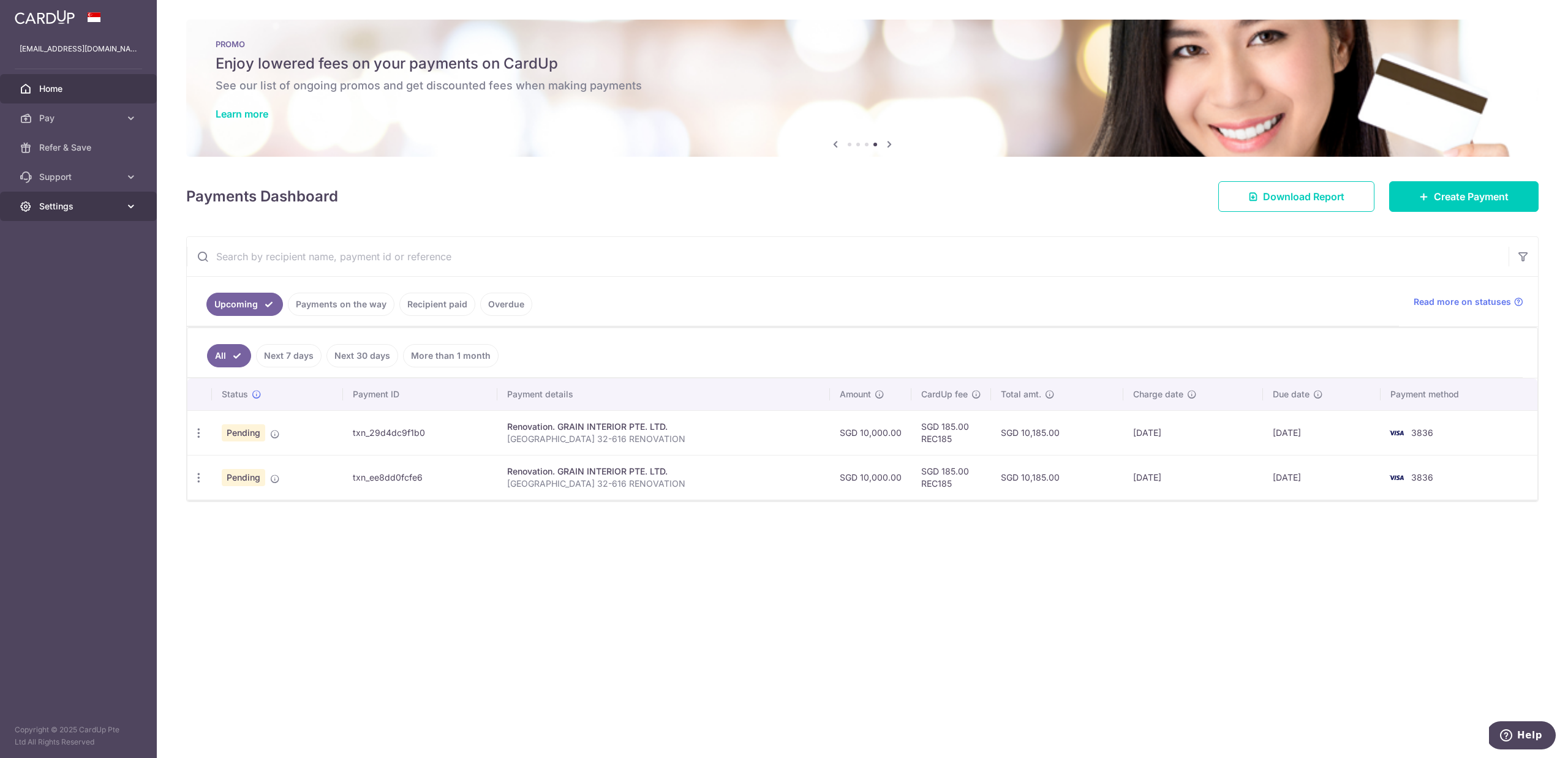
click at [107, 214] on link "Settings" at bounding box center [78, 207] width 157 height 29
click at [86, 260] on span "Logout" at bounding box center [79, 265] width 81 height 12
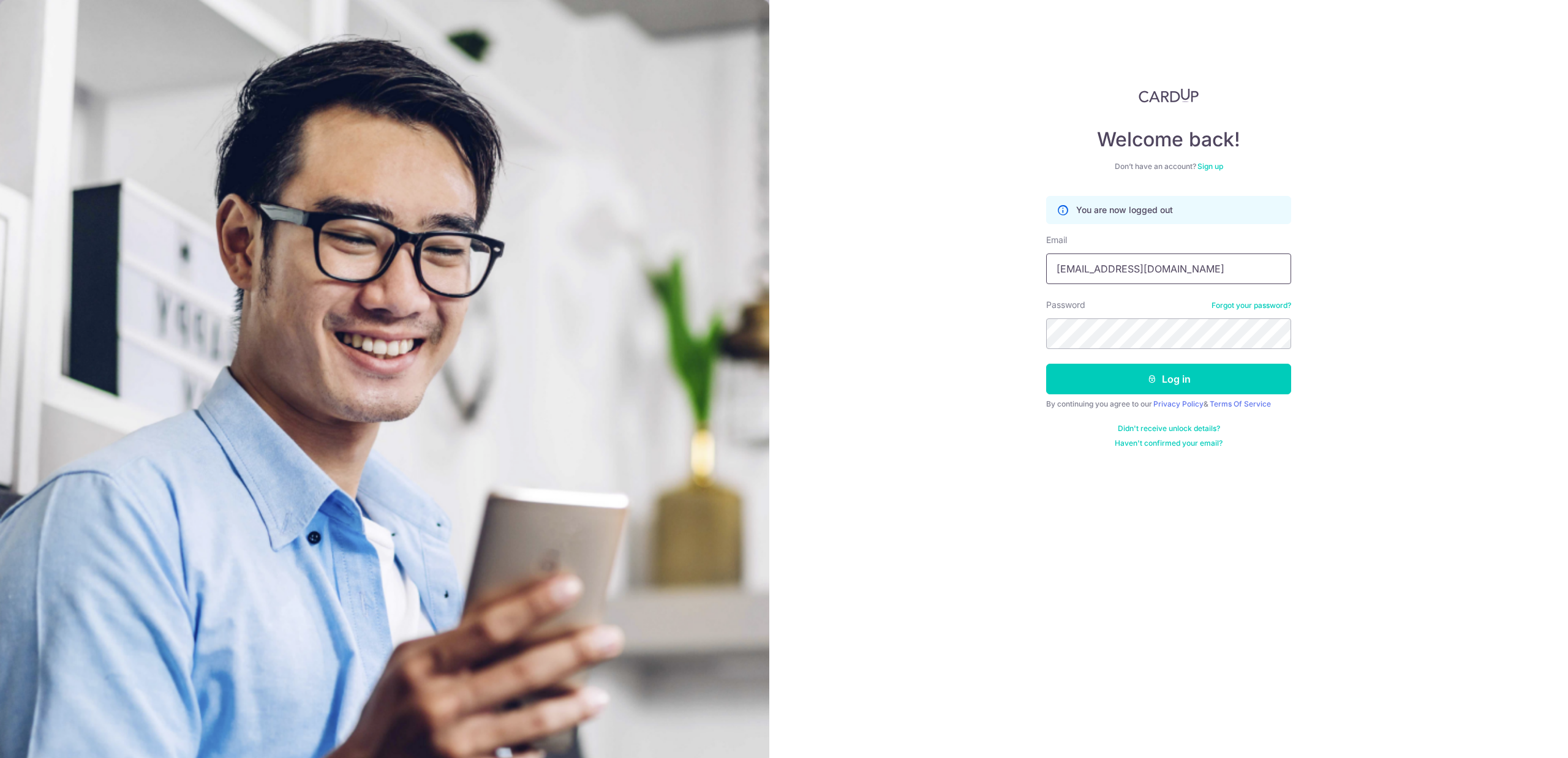
click at [1156, 268] on input "[EMAIL_ADDRESS][DOMAIN_NAME]" at bounding box center [1169, 269] width 245 height 31
type input "[EMAIL_ADDRESS][DOMAIN_NAME]"
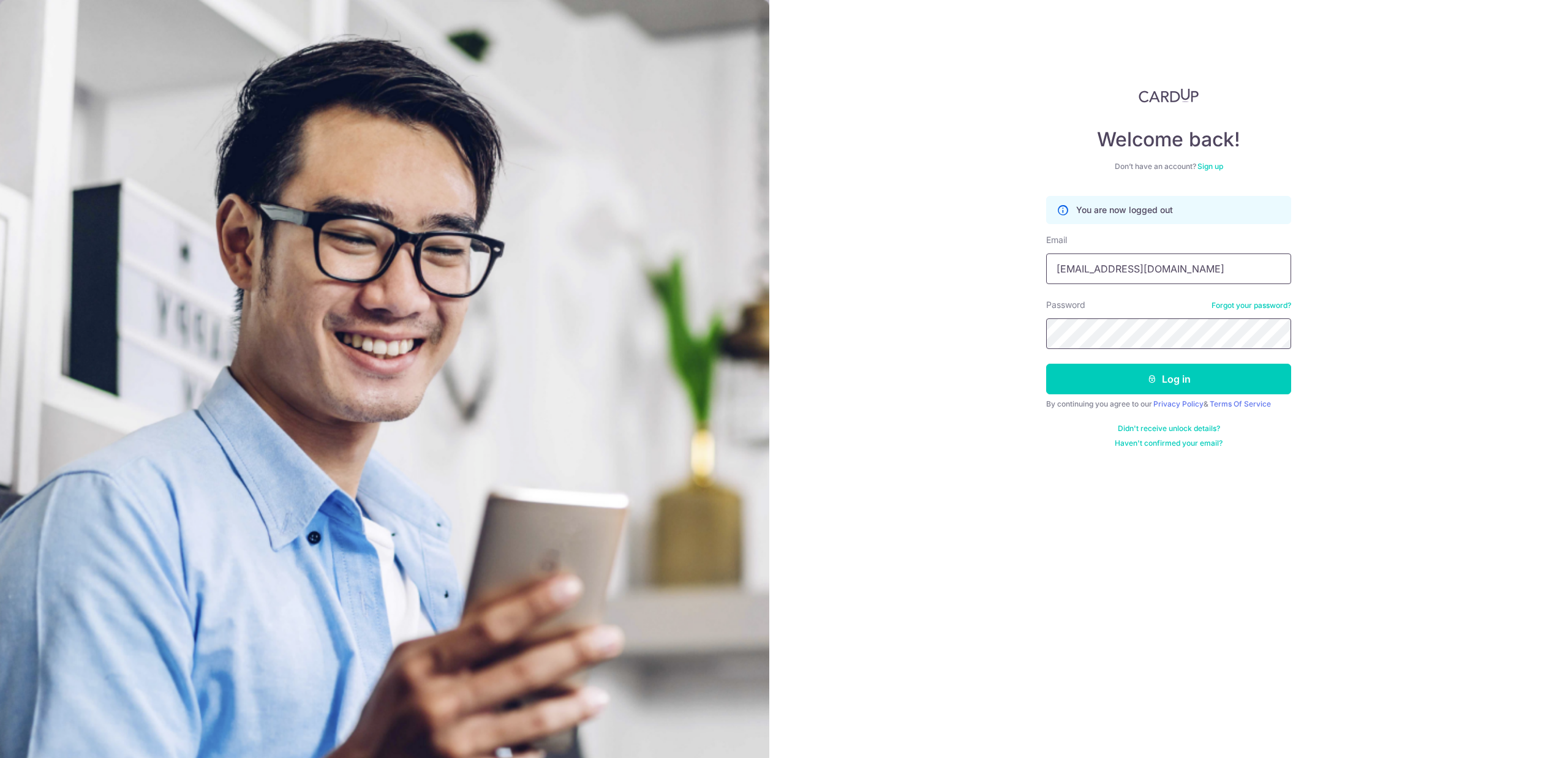
click at [1047, 364] on button "Log in" at bounding box center [1169, 379] width 245 height 31
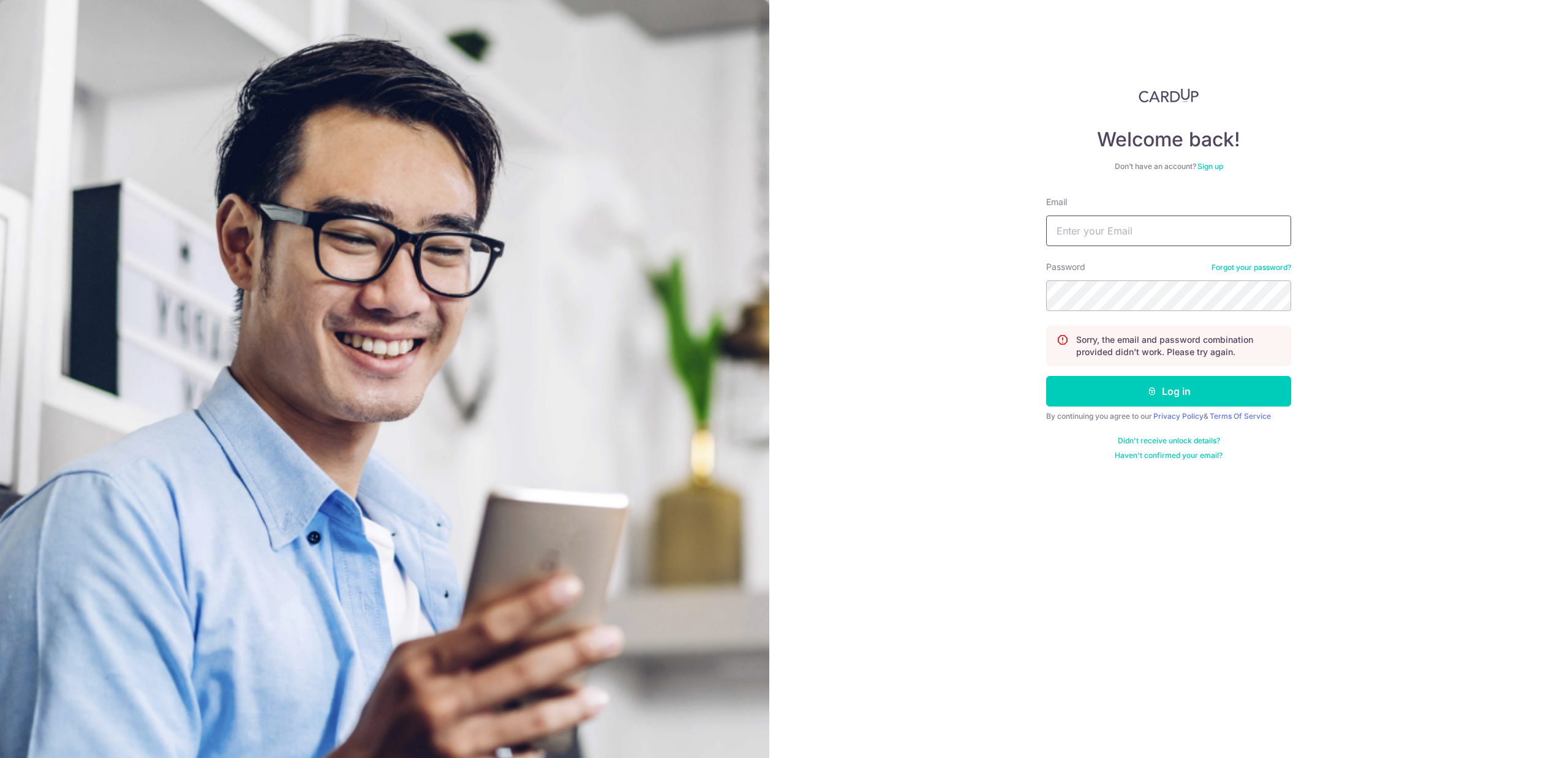
type input "[EMAIL_ADDRESS][DOMAIN_NAME]"
click at [1202, 234] on input "[EMAIL_ADDRESS][DOMAIN_NAME]" at bounding box center [1169, 231] width 245 height 31
click at [1392, 492] on div "Welcome back! Don’t have an account? Sign up Email [EMAIL_ADDRESS][DOMAIN_NAME]…" at bounding box center [1169, 379] width 799 height 758
click at [1222, 163] on link "Sign up" at bounding box center [1210, 167] width 25 height 9
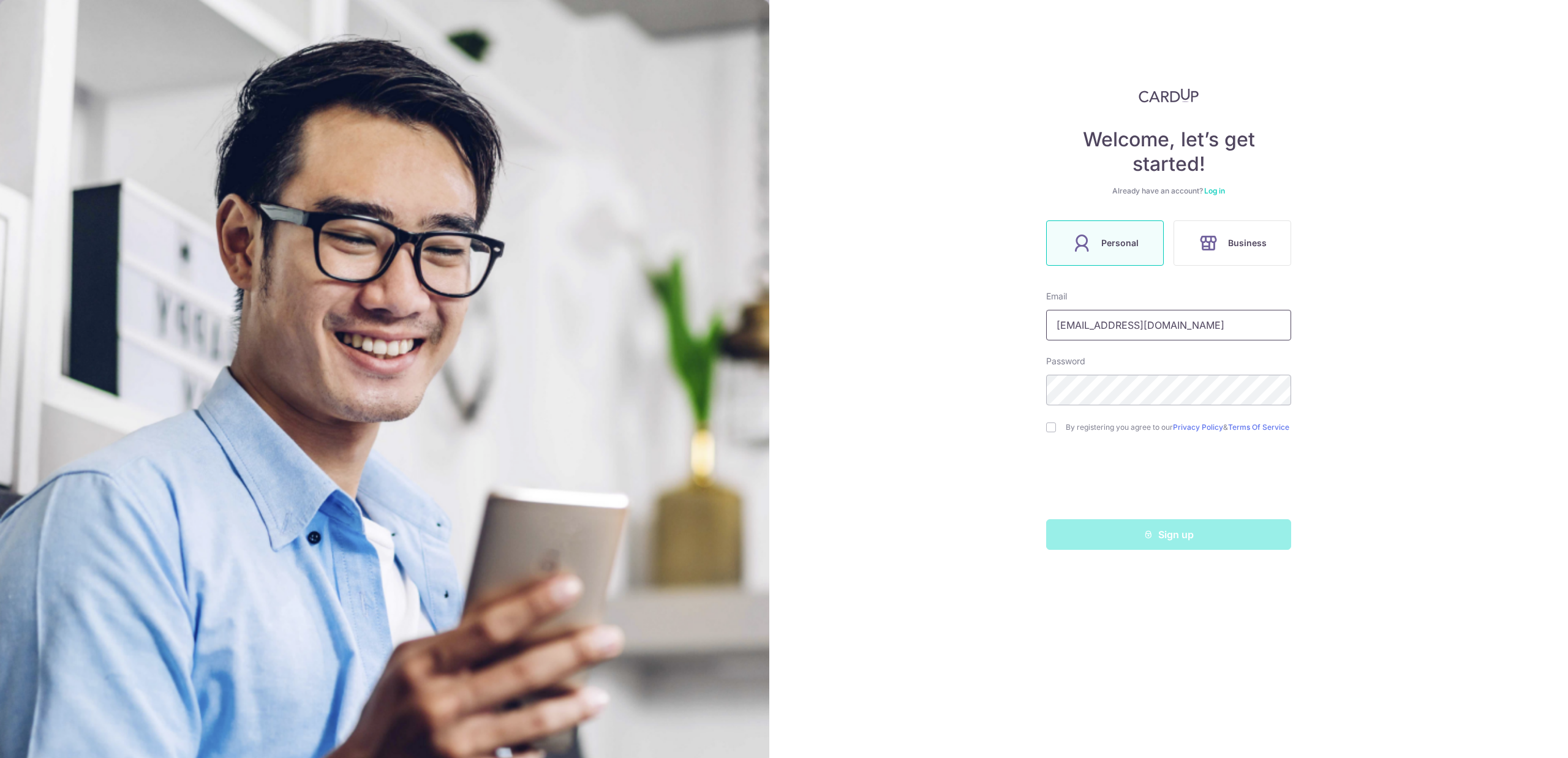
click at [1150, 317] on input "tanyongzhun@hotmail.sg" at bounding box center [1169, 325] width 245 height 31
drag, startPoint x: 1211, startPoint y: 322, endPoint x: 996, endPoint y: 320, distance: 215.0
click at [996, 320] on div "Welcome, let’s get started! Already have an account? Log in Personal Business E…" at bounding box center [1169, 379] width 799 height 758
type input "[EMAIL_ADDRESS][DOMAIN_NAME]"
click at [1055, 432] on input "checkbox" at bounding box center [1051, 427] width 10 height 10
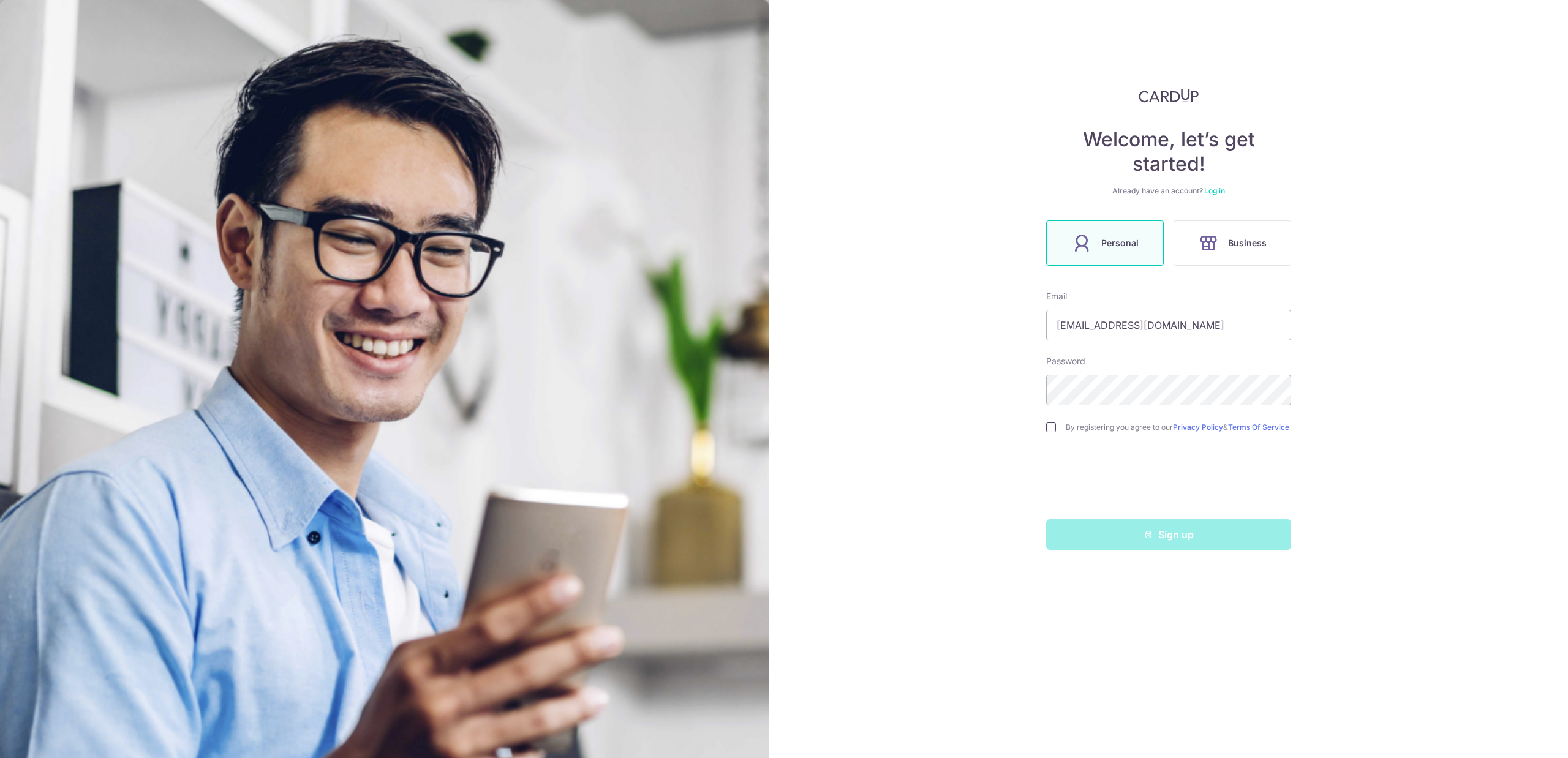
checkbox input "true"
click at [1150, 536] on icon "submit" at bounding box center [1148, 534] width 10 height 10
